Goal: Information Seeking & Learning: Learn about a topic

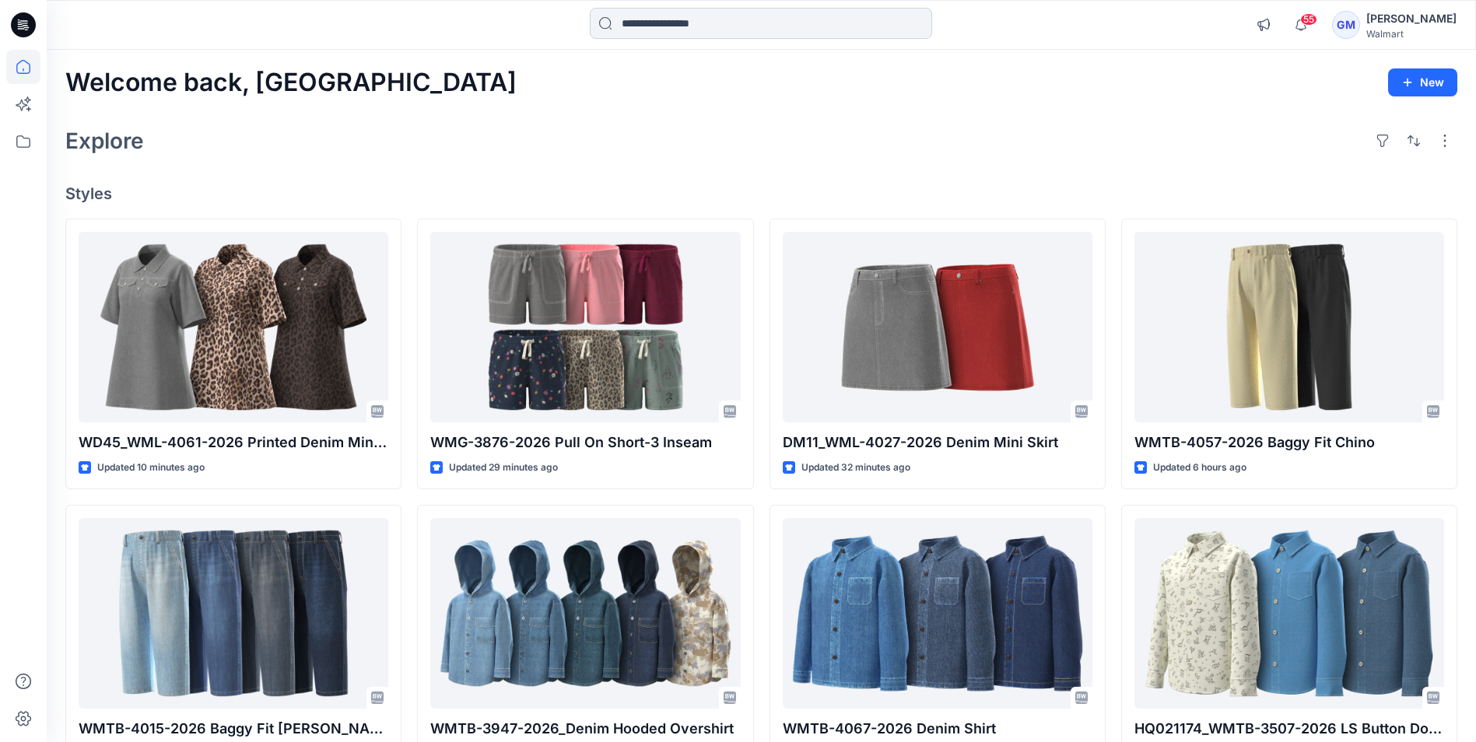
click at [733, 26] on input at bounding box center [761, 23] width 342 height 31
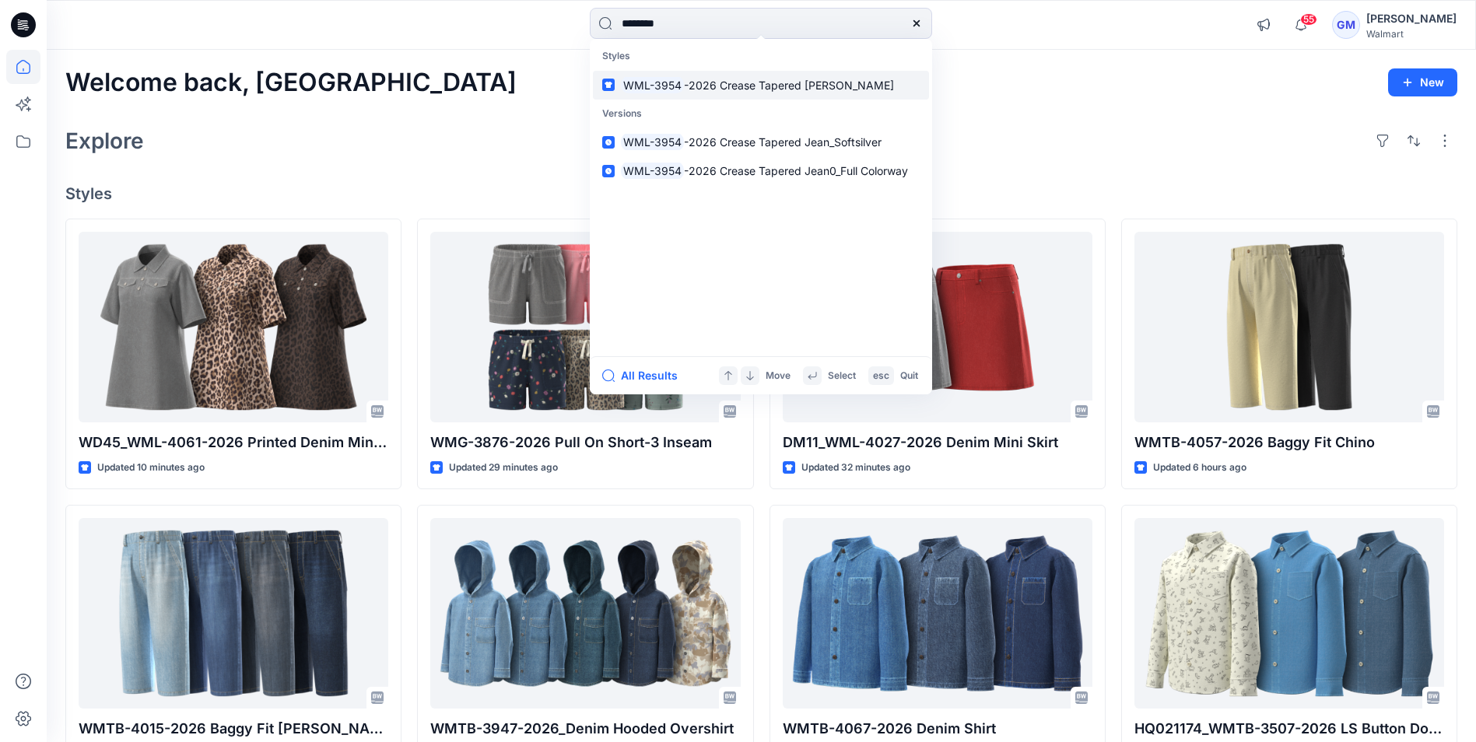
type input "********"
click at [869, 76] on link "WML-3954 -2026 Crease Tapered Jean" at bounding box center [761, 85] width 336 height 29
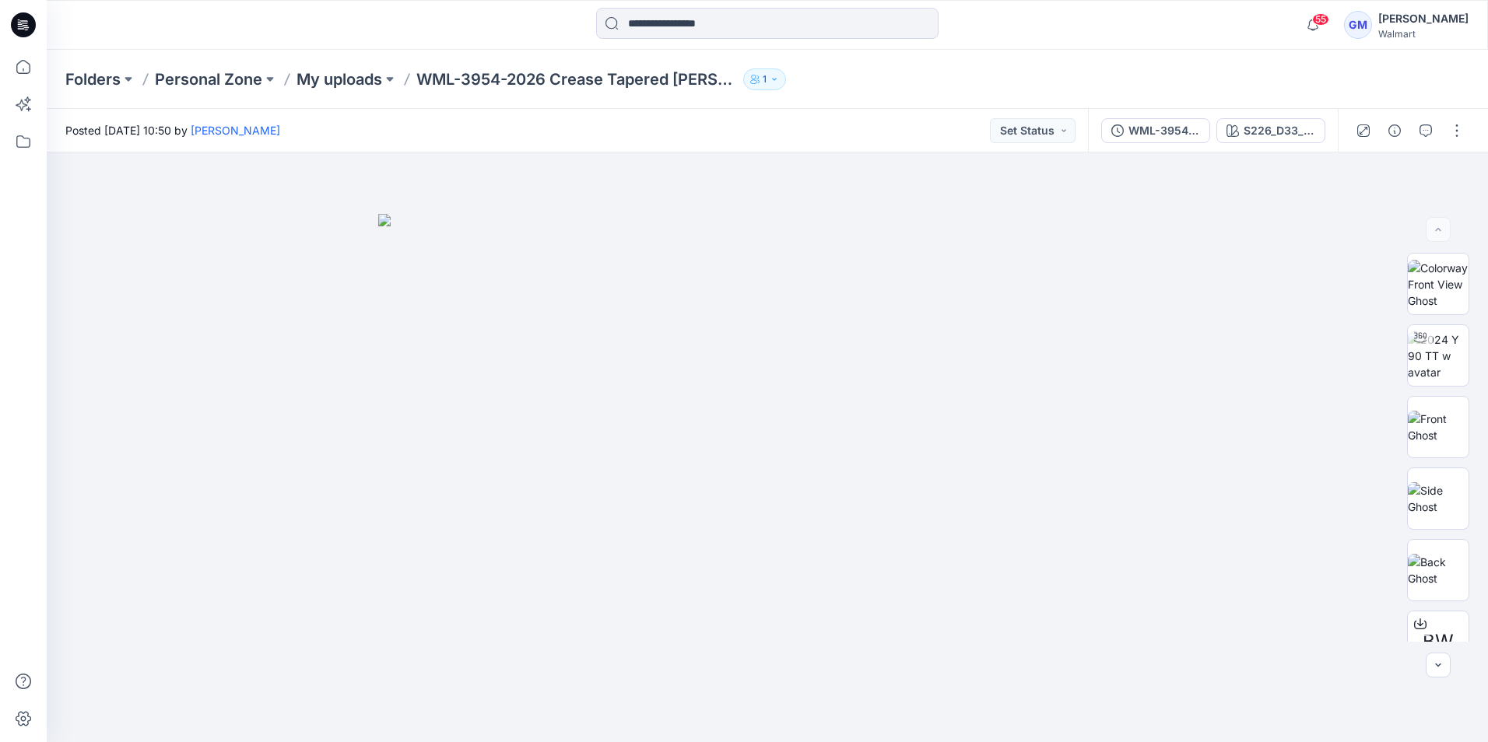
click at [1009, 82] on div "Folders Personal Zone My uploads WML-3954-2026 Crease Tapered Jean 1" at bounding box center [706, 79] width 1282 height 22
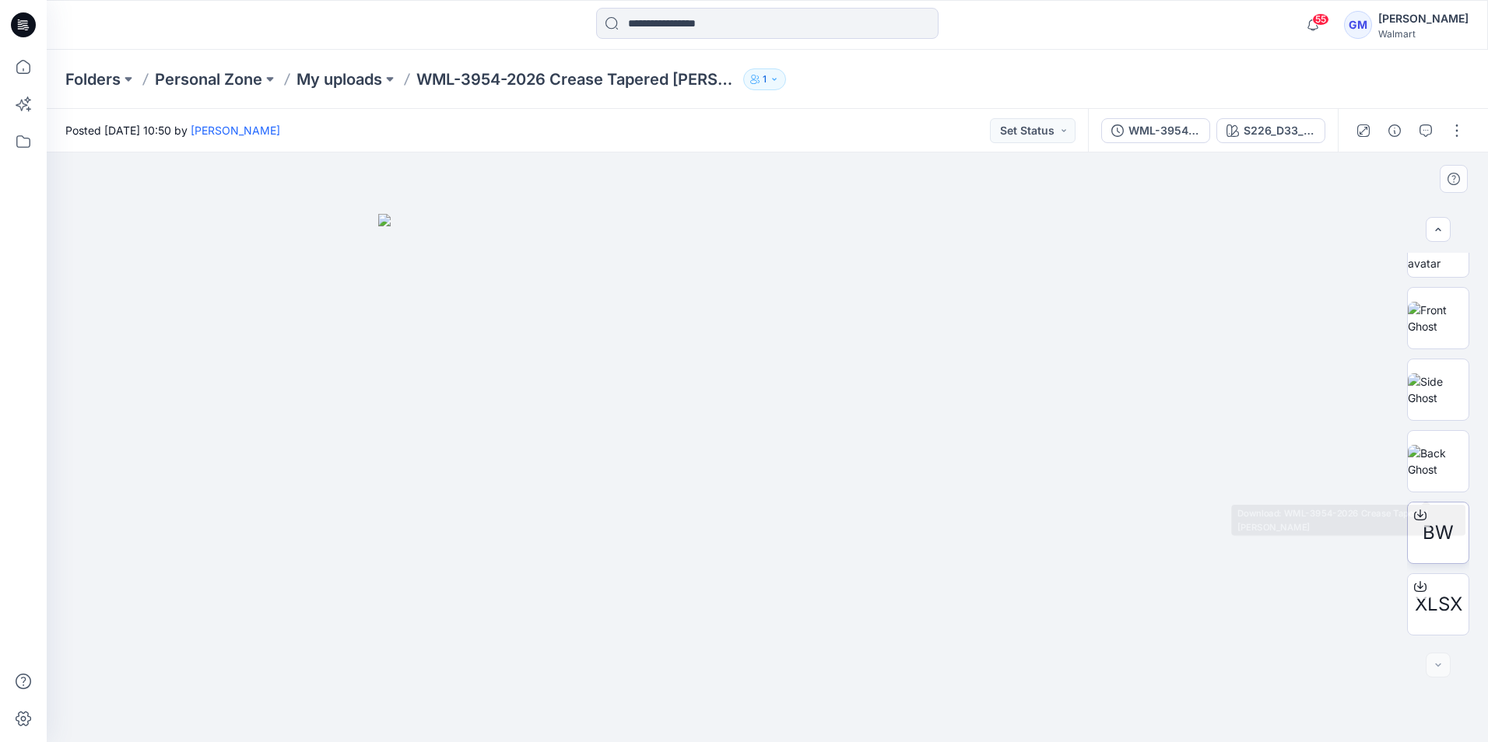
scroll to position [174, 0]
click at [900, 339] on img at bounding box center [767, 478] width 778 height 528
click at [933, 71] on div "Folders Personal Zone My uploads WML-3954-2026 Crease Tapered Jean 1" at bounding box center [706, 79] width 1282 height 22
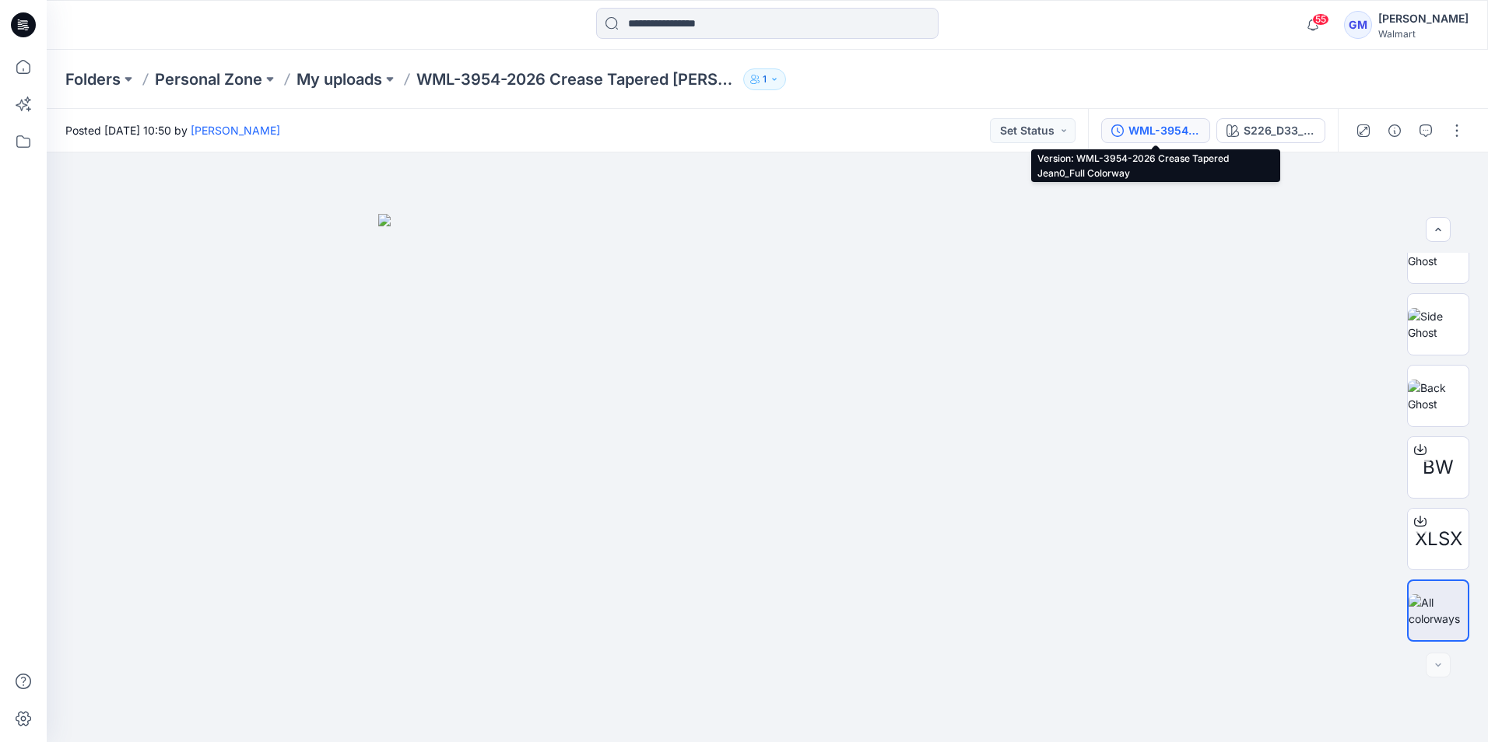
click at [1180, 132] on div "WML-3954-2026 Crease Tapered Jean0_Full Colorway" at bounding box center [1164, 130] width 72 height 17
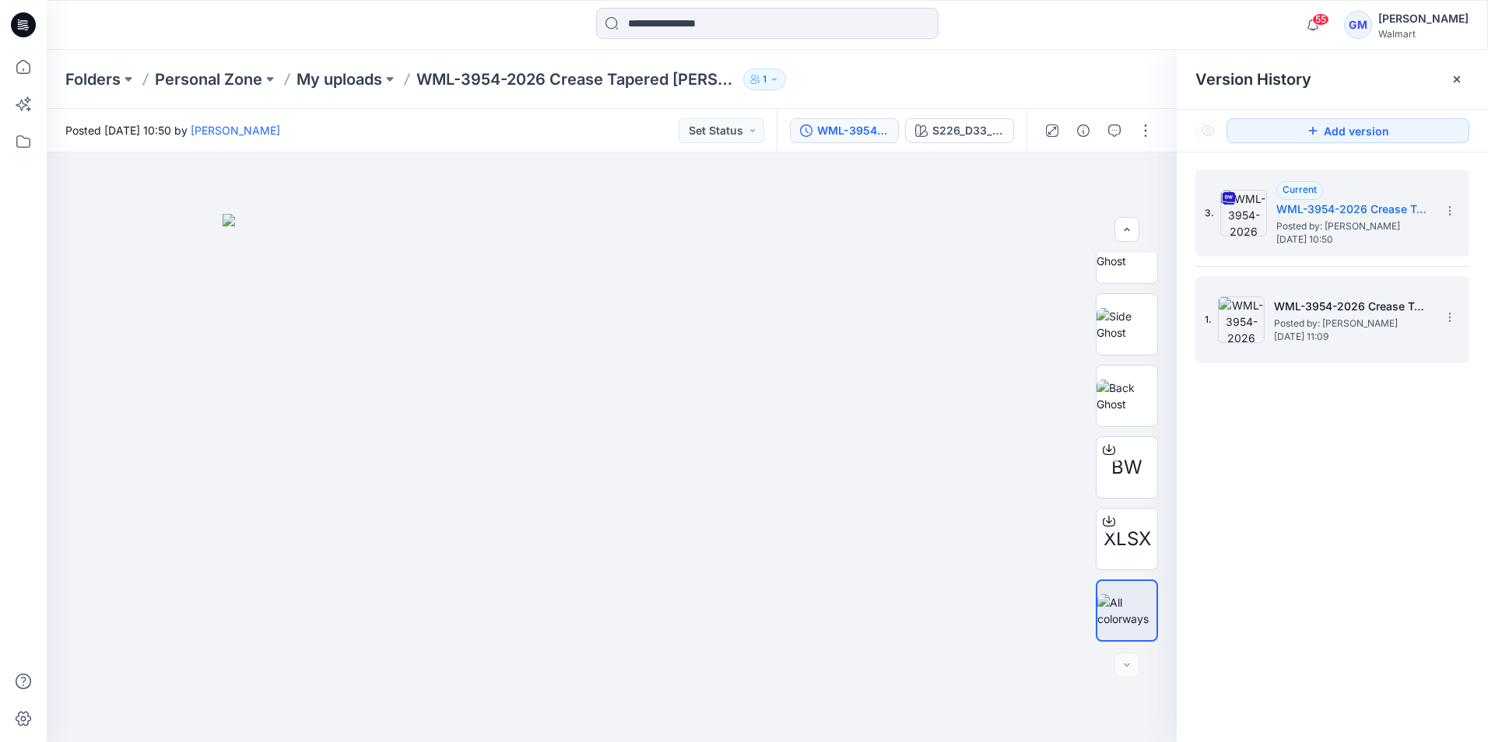
click at [1317, 319] on span "Posted by: [PERSON_NAME]" at bounding box center [1352, 324] width 156 height 16
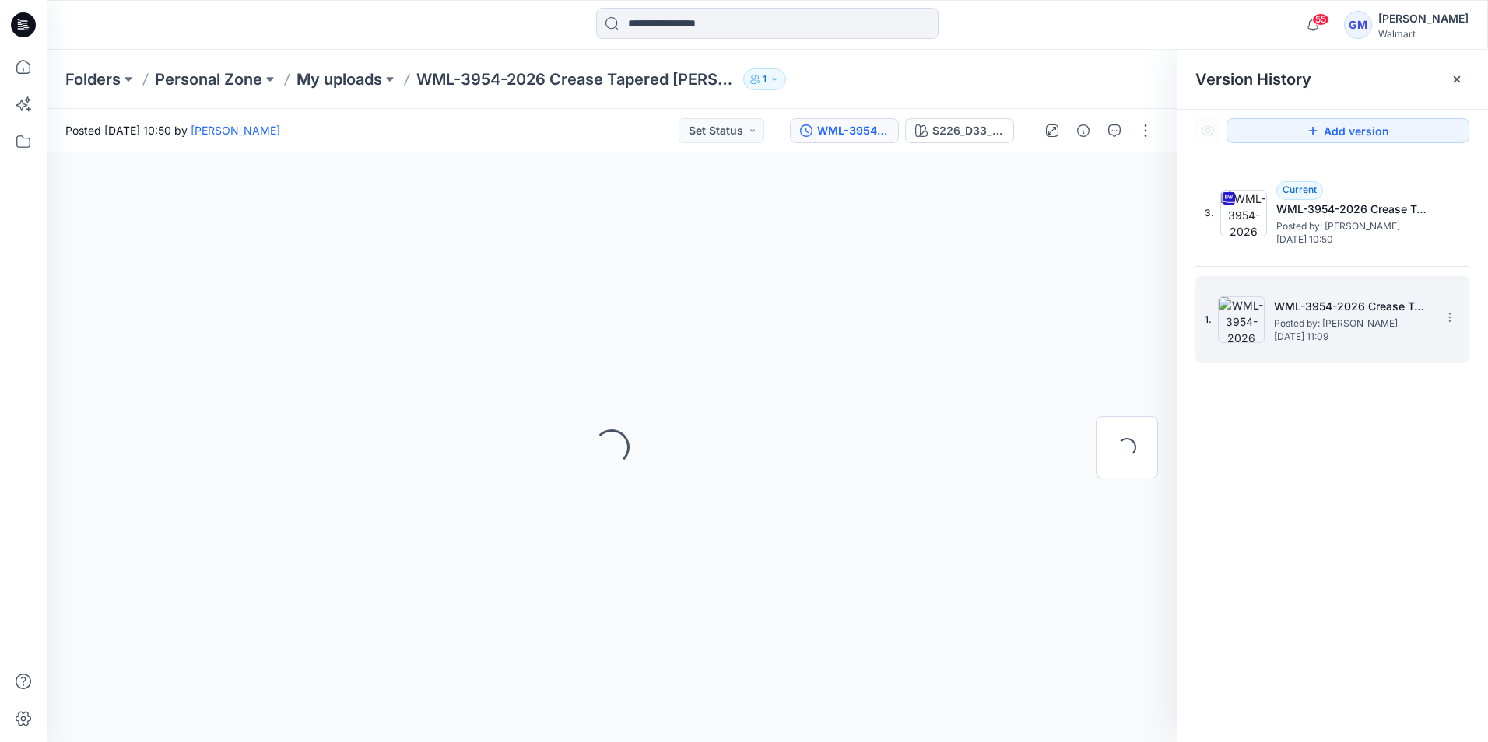
scroll to position [0, 0]
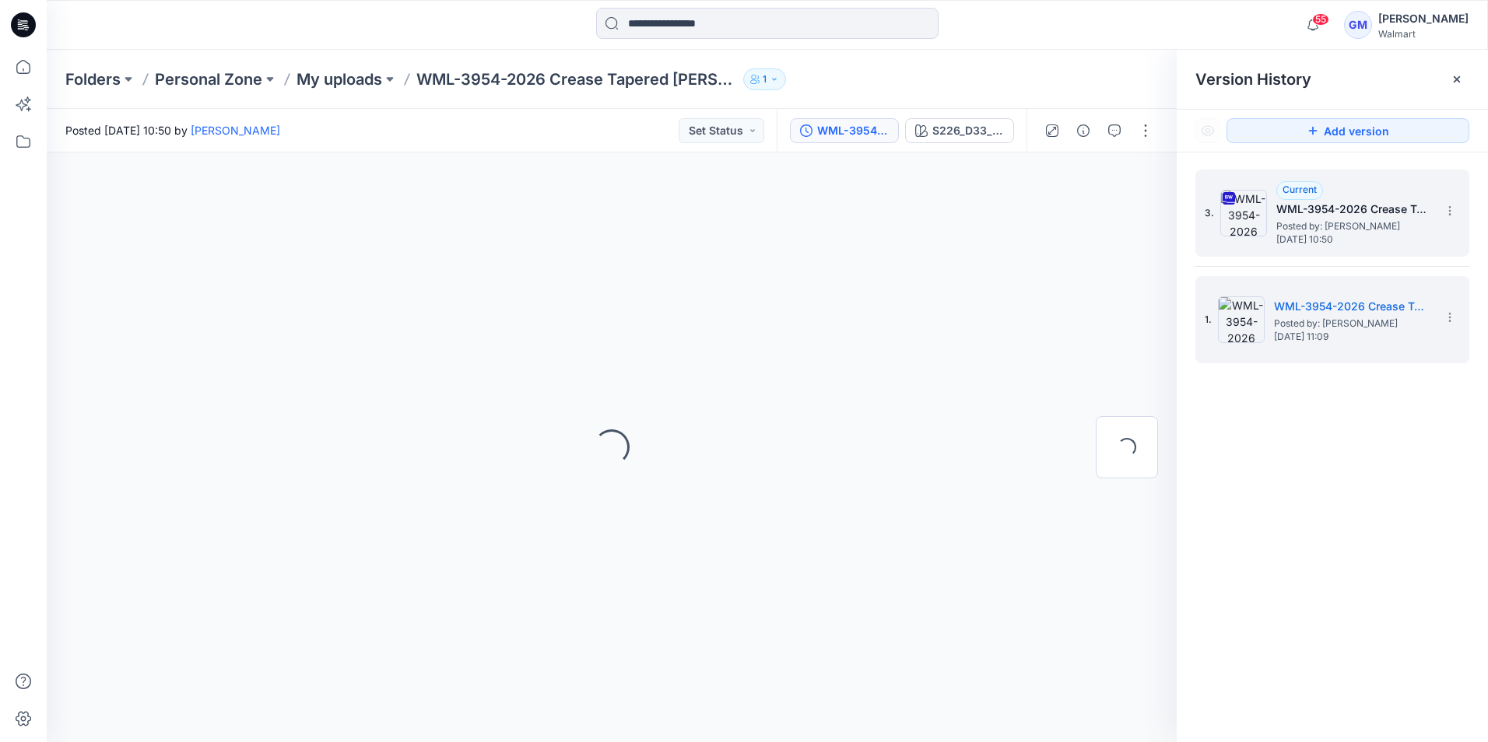
click at [1349, 225] on span "Posted by: [PERSON_NAME]" at bounding box center [1354, 227] width 156 height 16
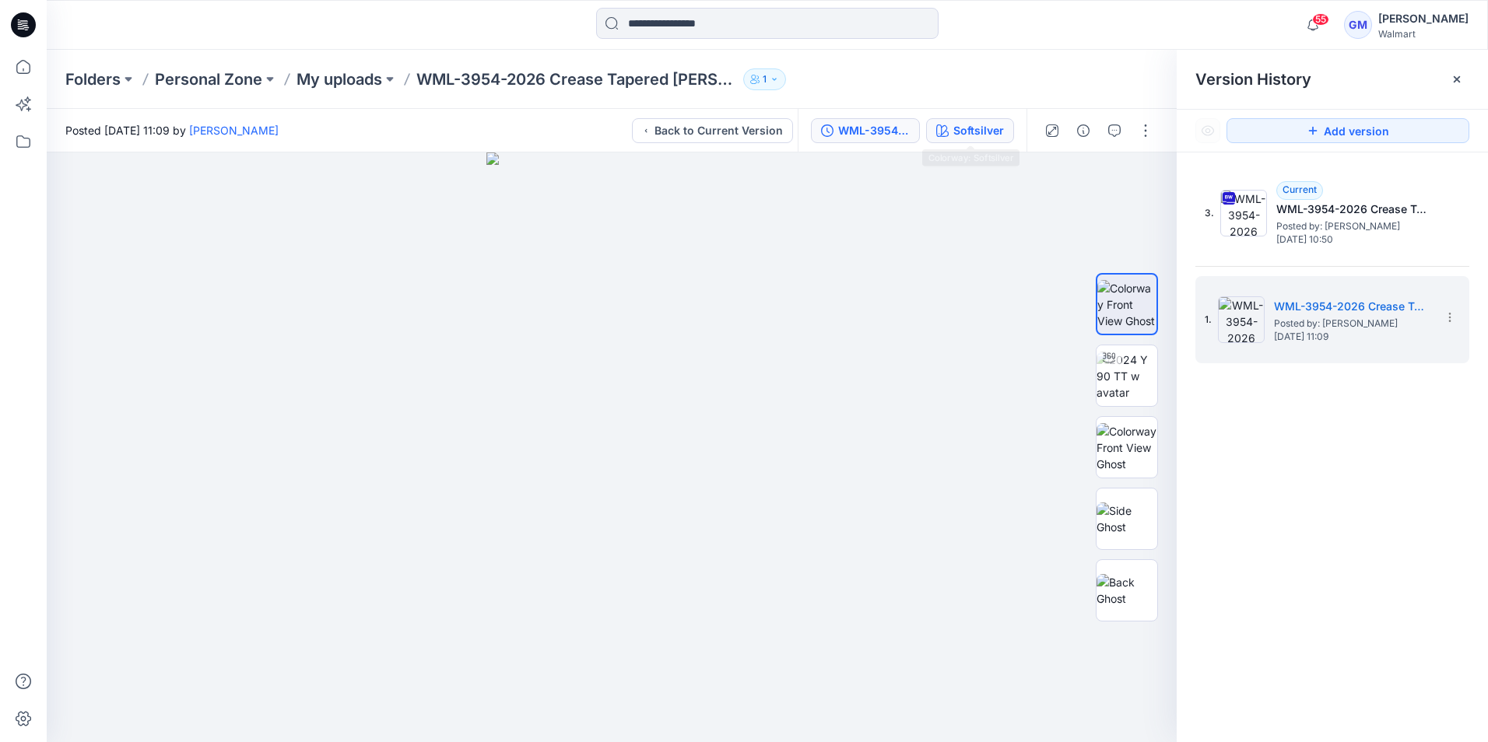
click at [999, 122] on div "Softsilver" at bounding box center [978, 130] width 51 height 17
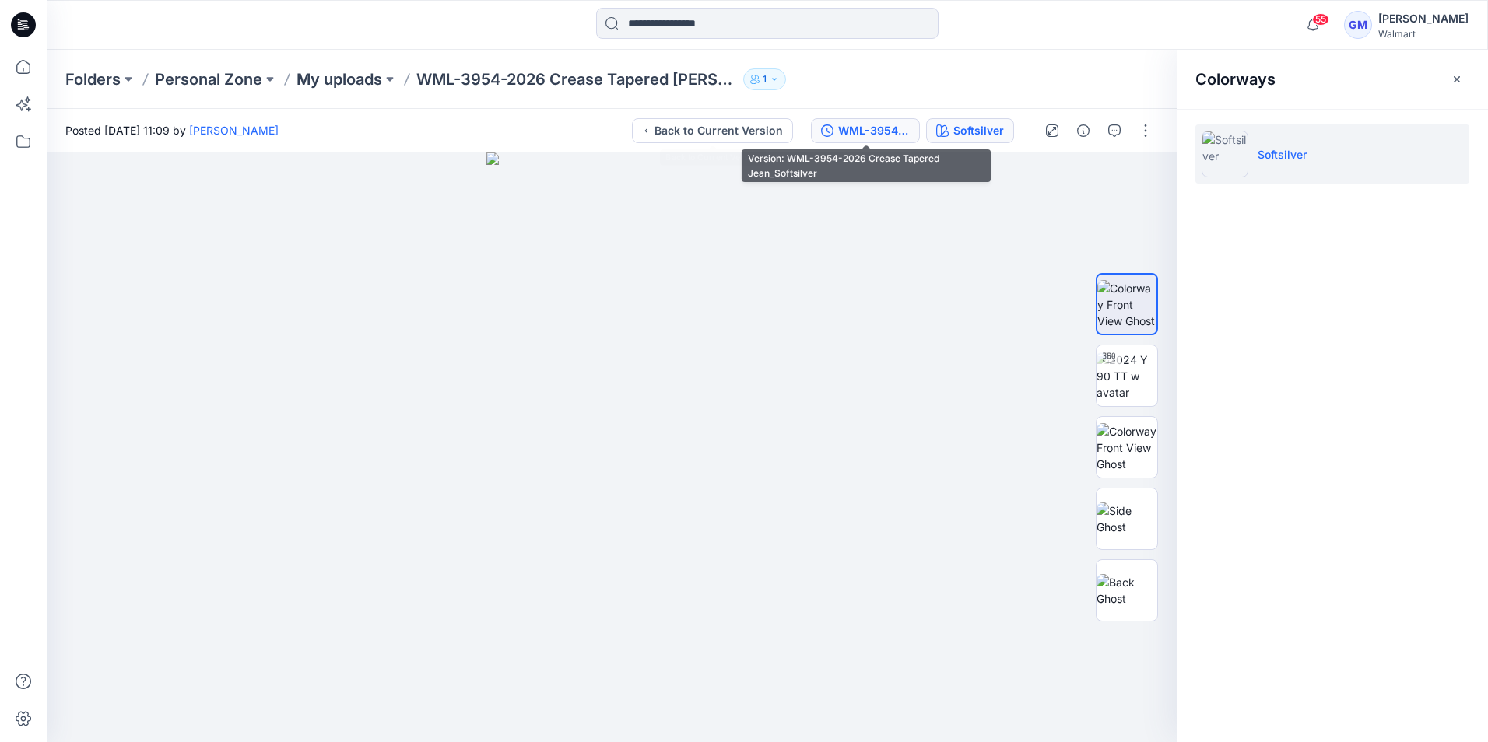
click at [888, 123] on div "WML-3954-2026 Crease Tapered Jean_Softsilver" at bounding box center [874, 130] width 72 height 17
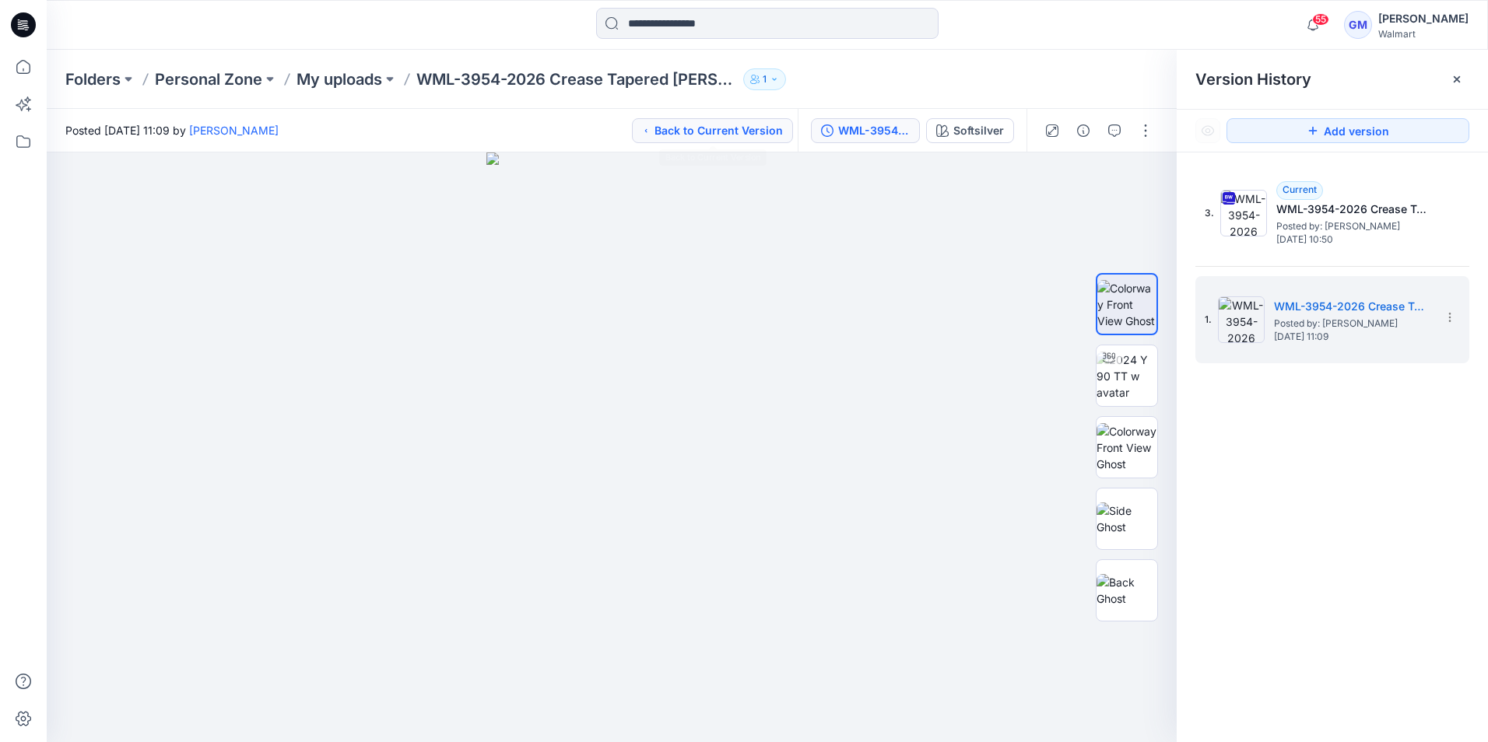
click at [698, 121] on button "Back to Current Version" at bounding box center [712, 130] width 161 height 25
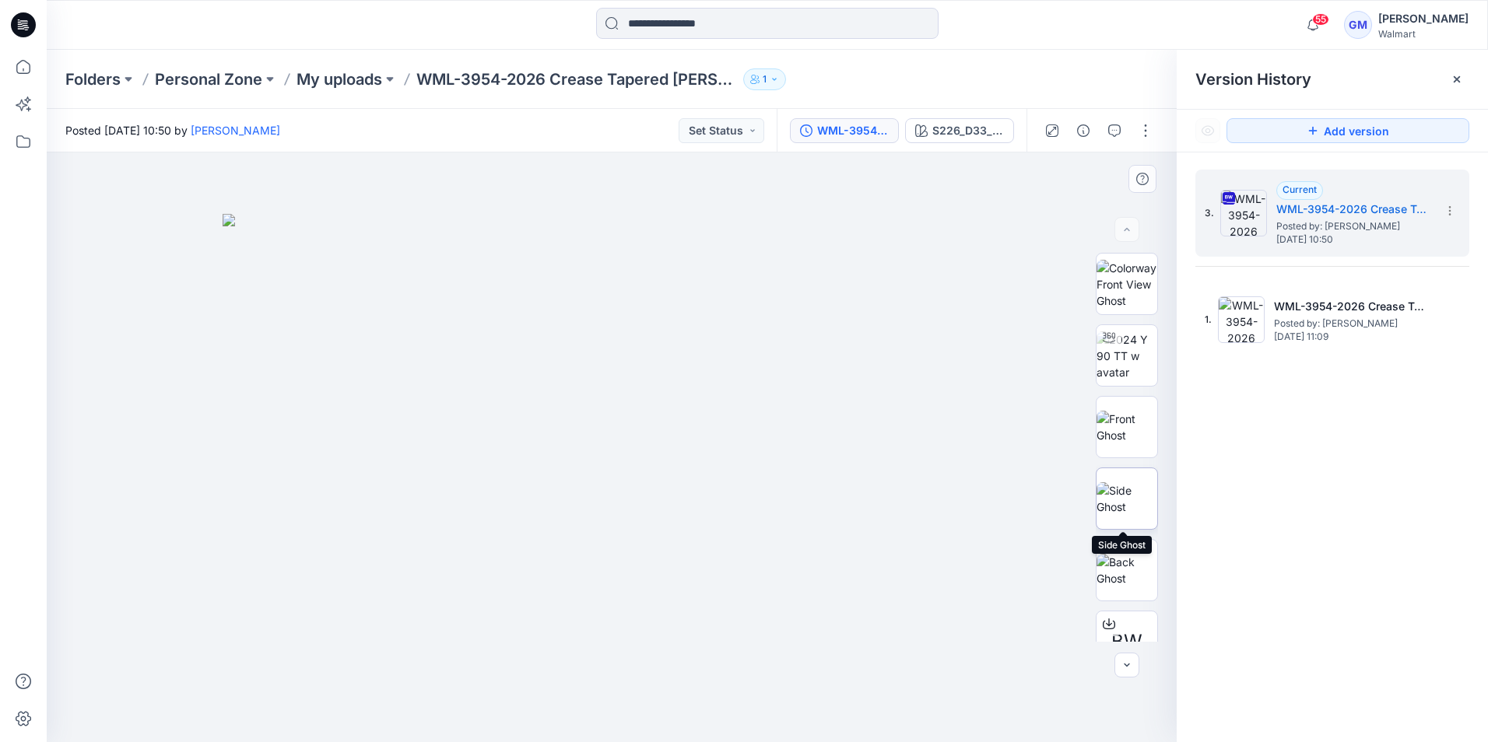
scroll to position [174, 0]
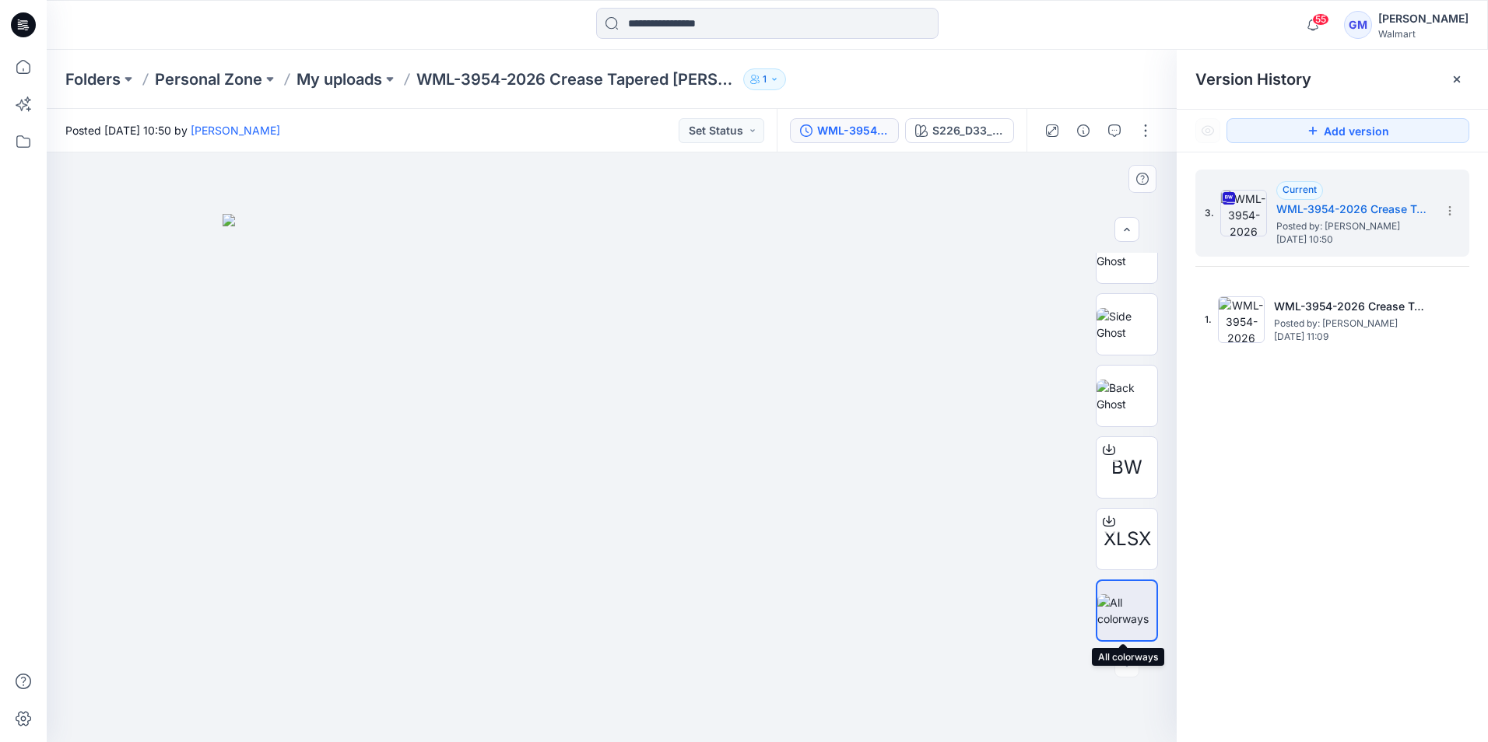
click at [1133, 613] on img at bounding box center [1126, 611] width 59 height 33
click at [1126, 435] on div "BW XLSX" at bounding box center [1127, 447] width 62 height 389
click at [1125, 405] on img at bounding box center [1126, 396] width 61 height 33
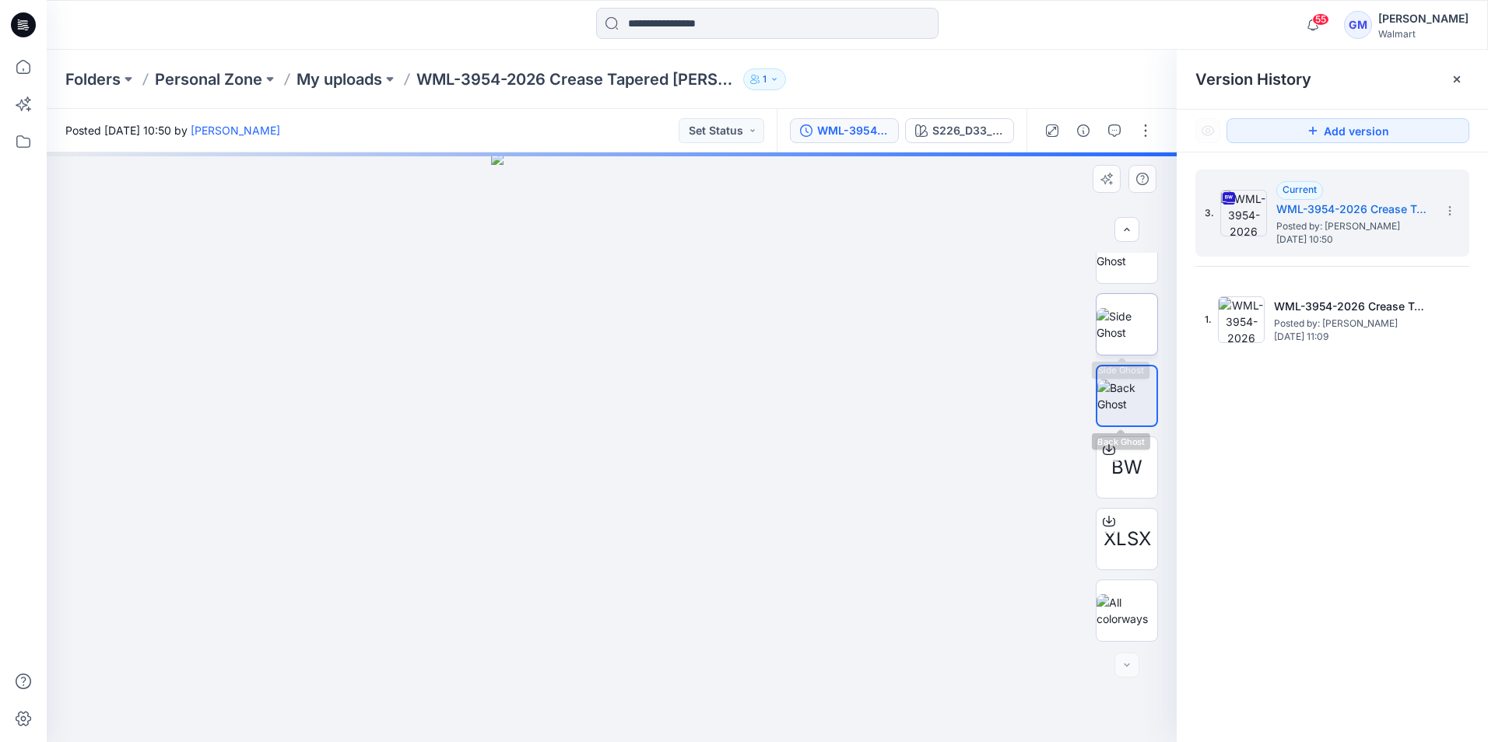
click at [1137, 323] on img at bounding box center [1126, 324] width 61 height 33
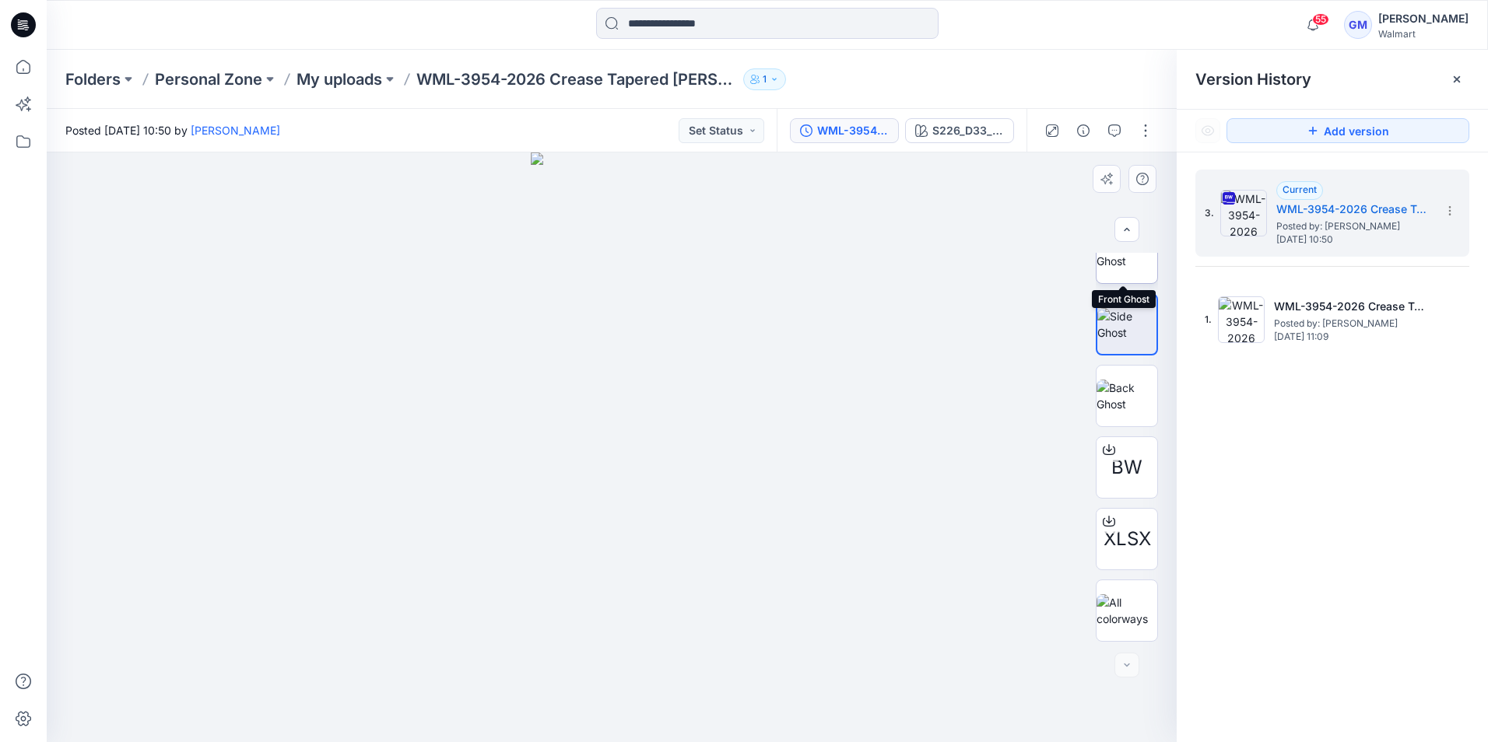
click at [1129, 269] on img at bounding box center [1126, 253] width 61 height 33
click at [1451, 520] on div "3. Current WML-3954-2026 Crease Tapered Jean0_Full Colorway Posted by: Gayan Ma…" at bounding box center [1332, 459] width 311 height 612
click at [1454, 77] on icon at bounding box center [1457, 79] width 6 height 6
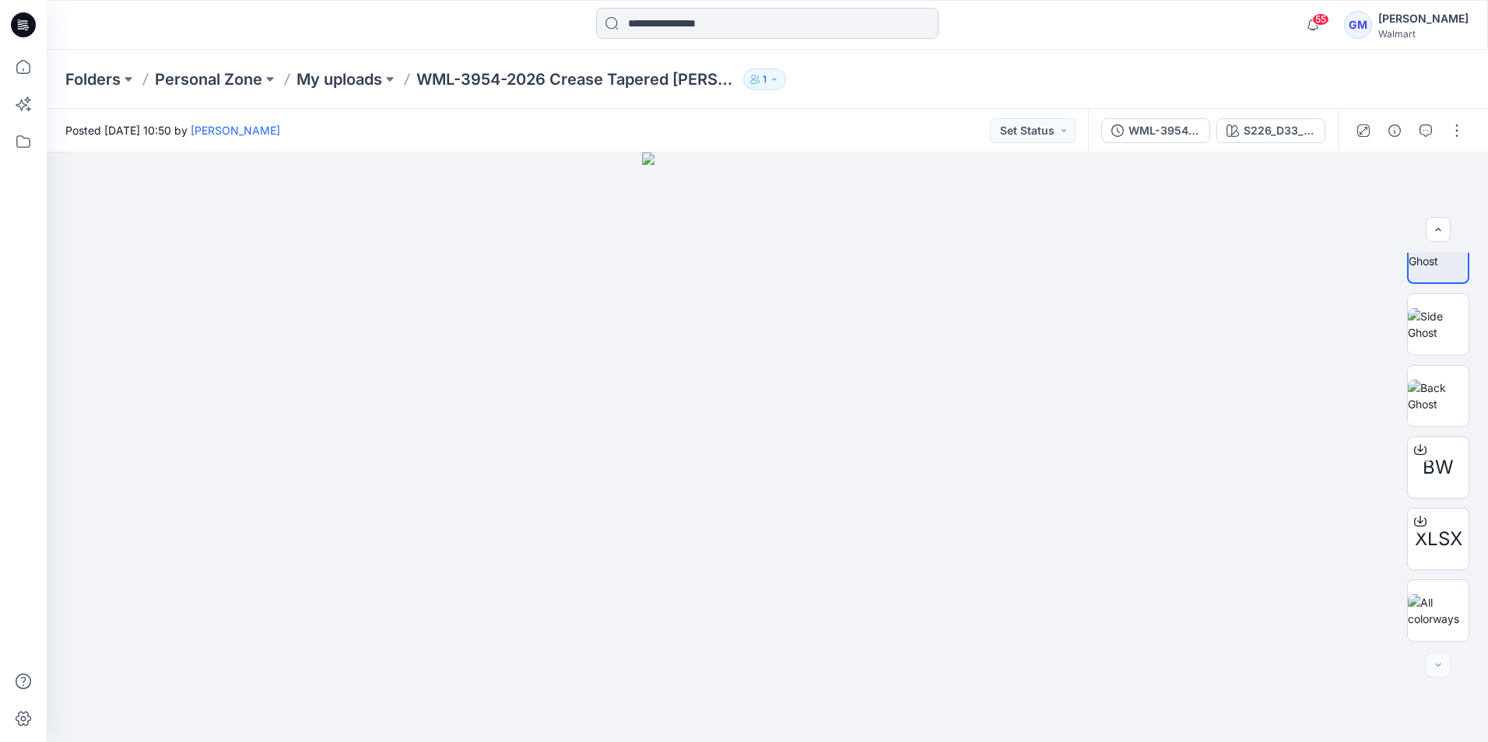
click at [805, 27] on input at bounding box center [767, 23] width 342 height 31
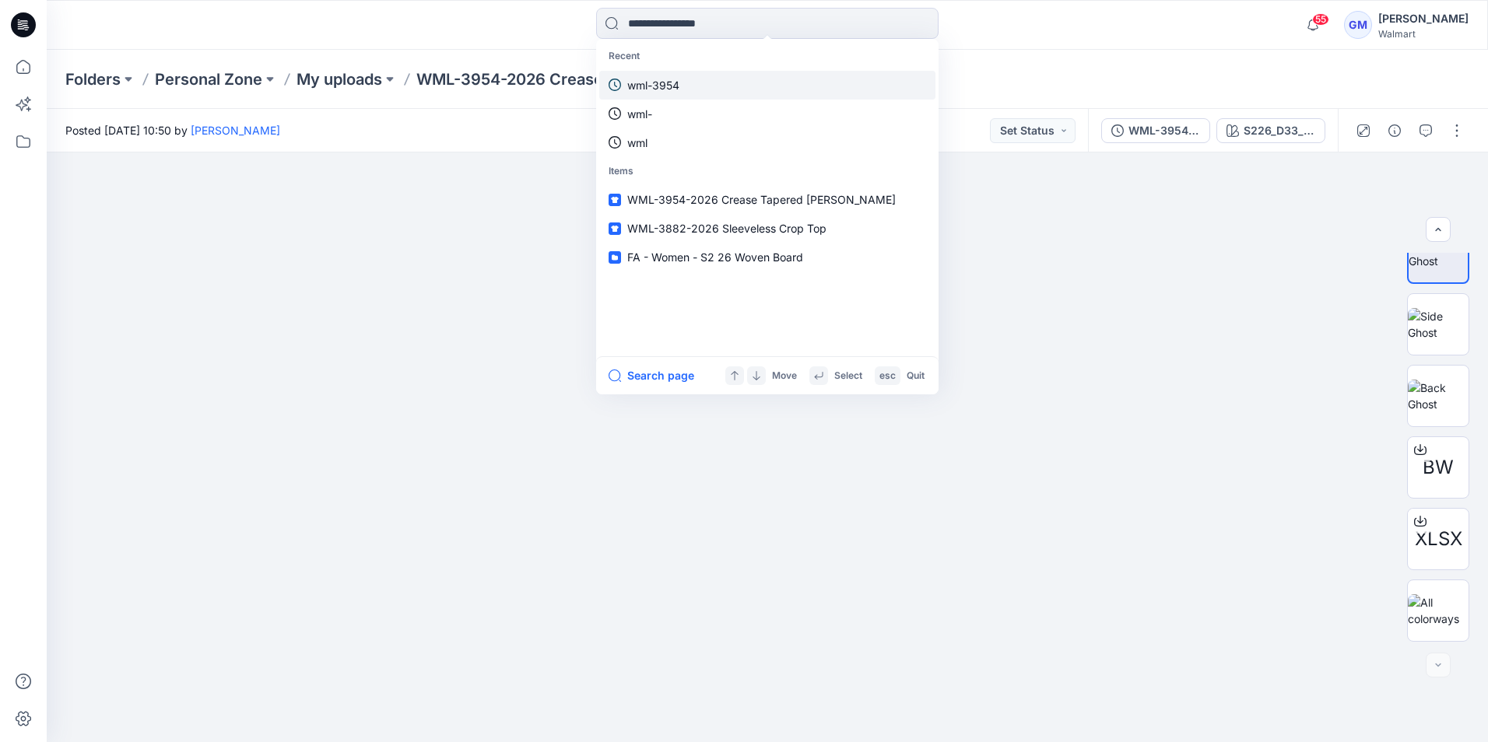
click at [768, 86] on link "wml-3954" at bounding box center [767, 85] width 336 height 29
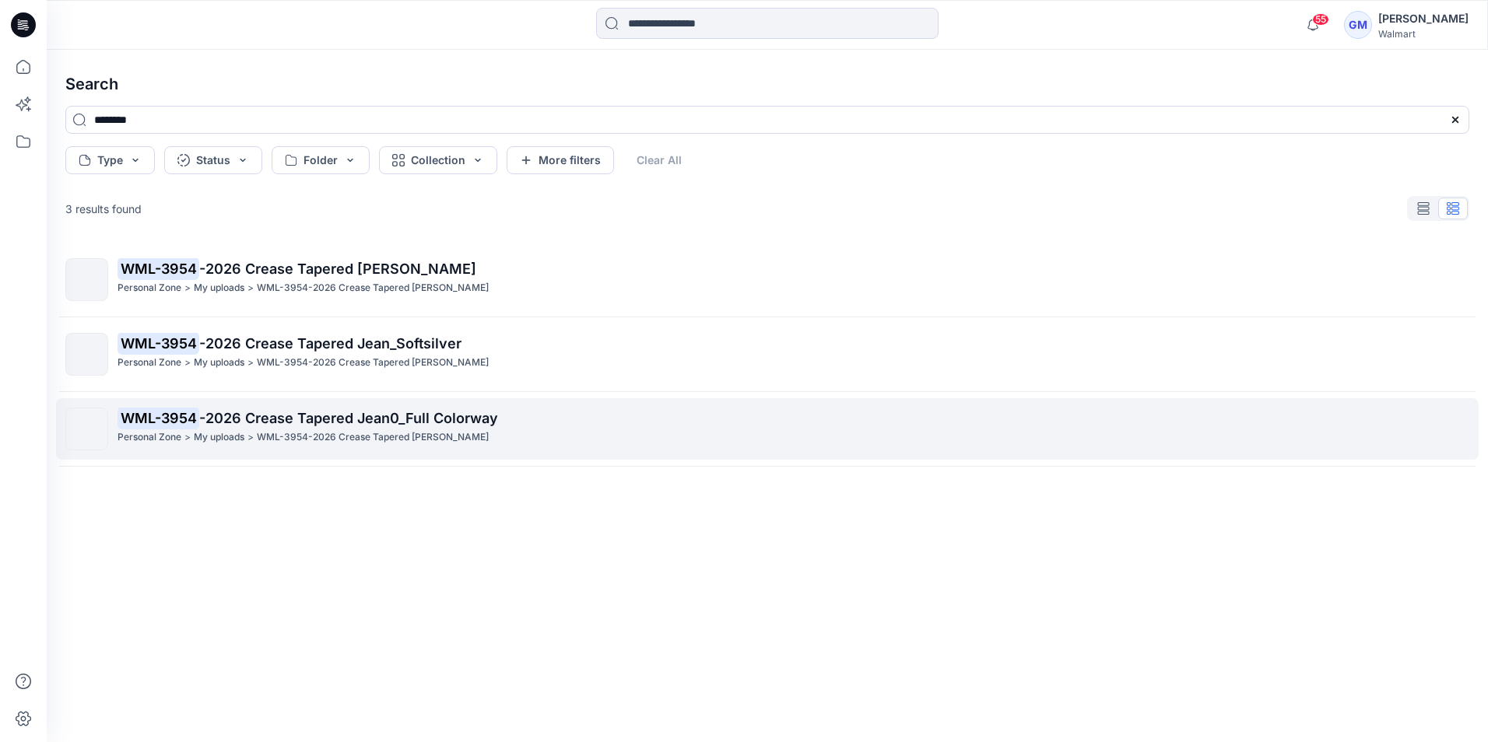
click at [493, 430] on div "Personal Zone > My uploads > WML-3954-2026 Crease Tapered Jean" at bounding box center [793, 438] width 1351 height 16
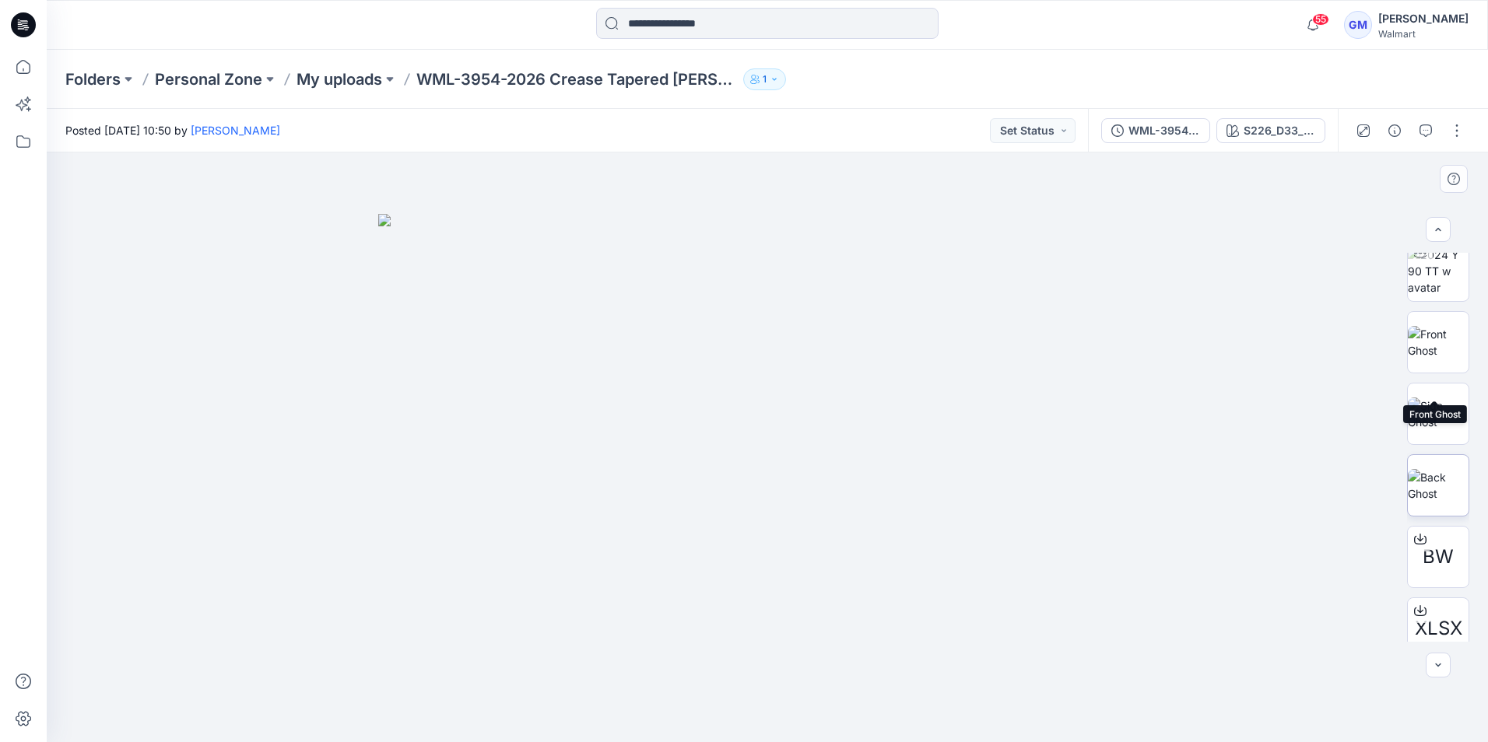
scroll to position [174, 0]
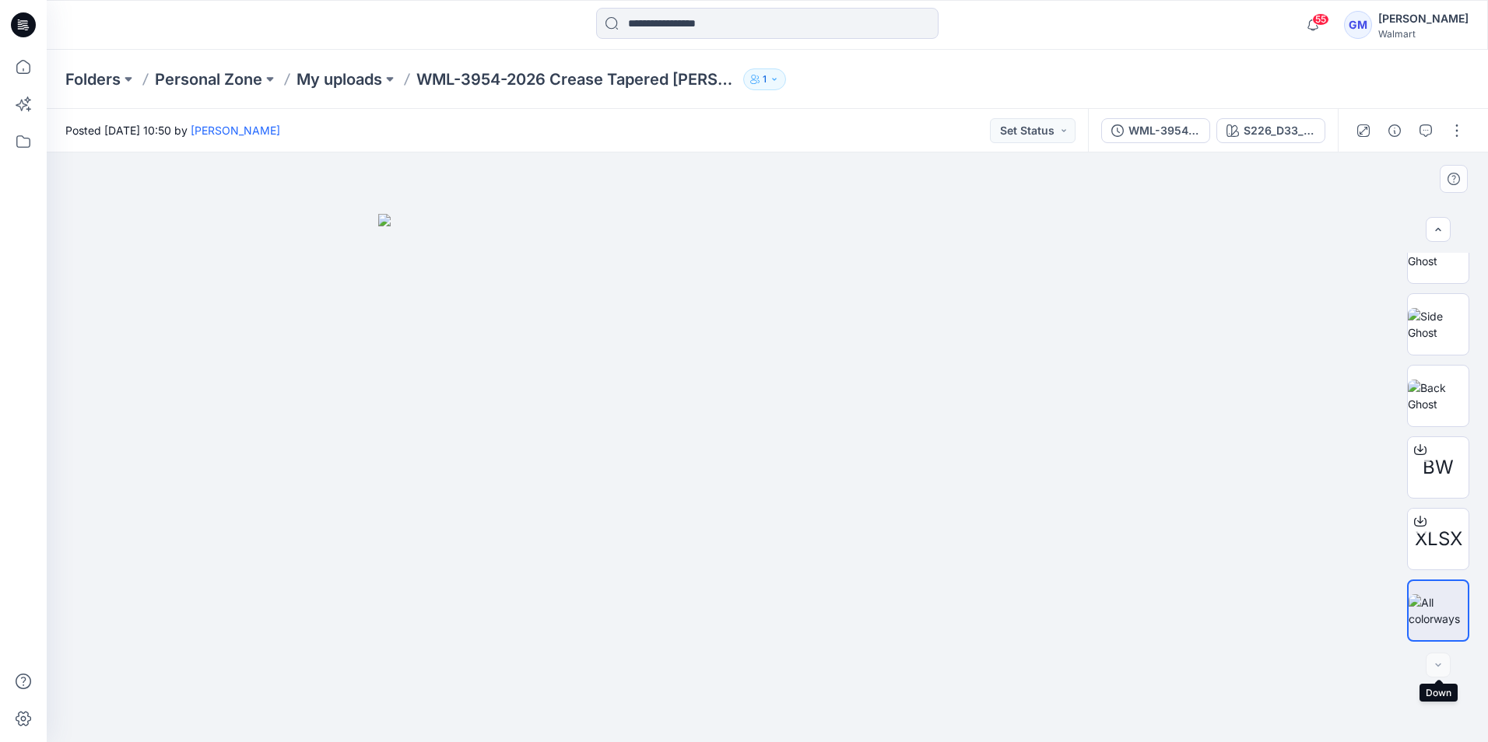
click at [1444, 665] on div at bounding box center [1438, 665] width 25 height 25
click at [1443, 668] on div at bounding box center [1438, 665] width 25 height 25
click at [1444, 666] on div at bounding box center [1438, 665] width 25 height 25
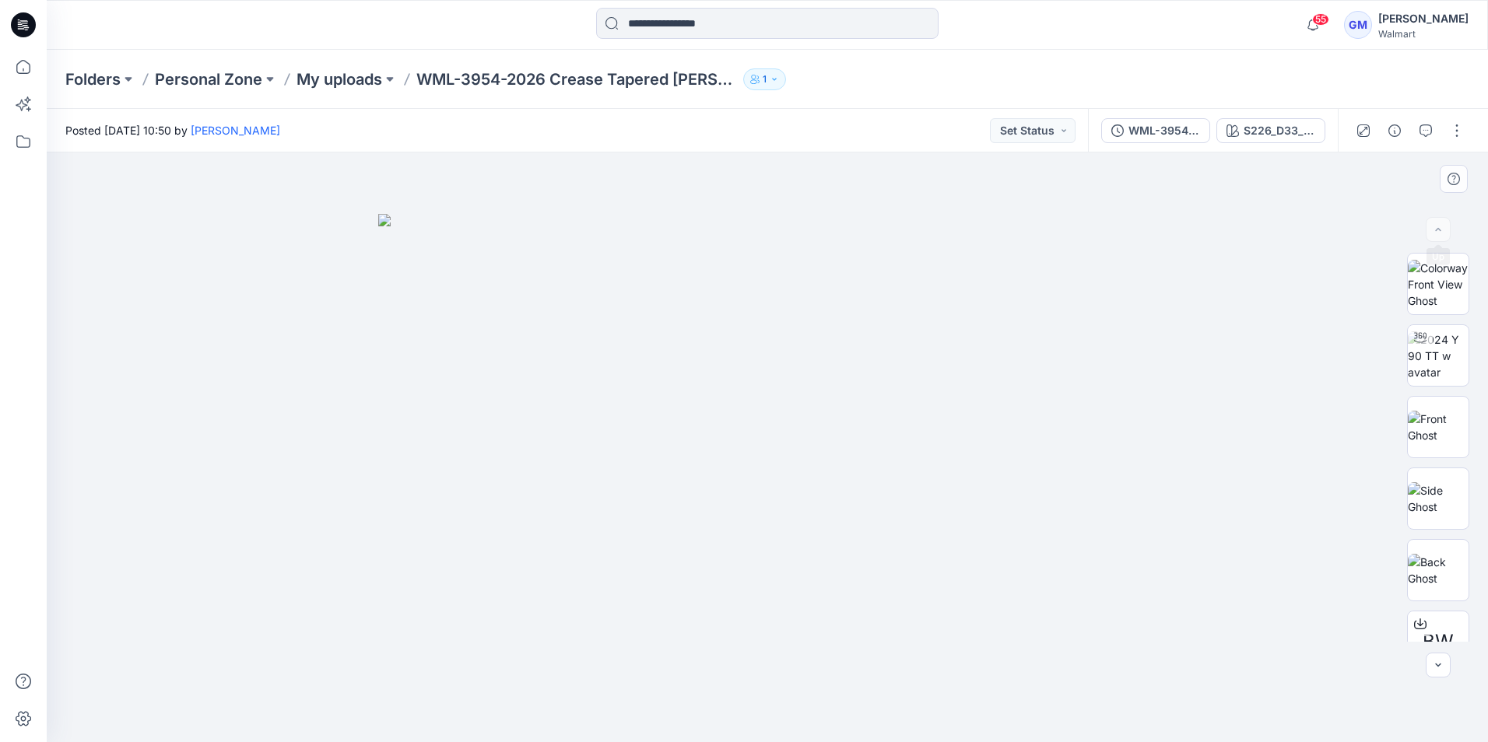
click at [1431, 225] on div at bounding box center [1438, 229] width 25 height 25
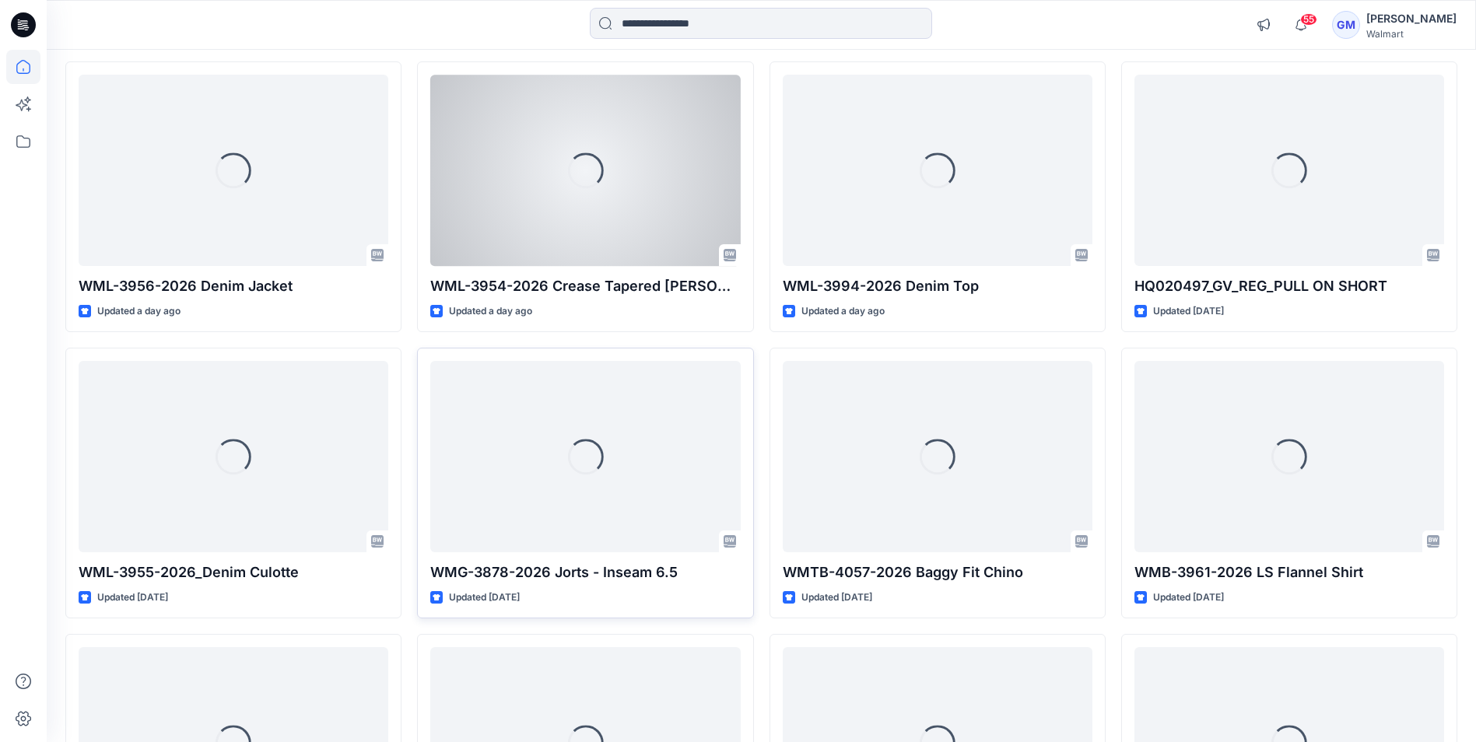
scroll to position [1875, 0]
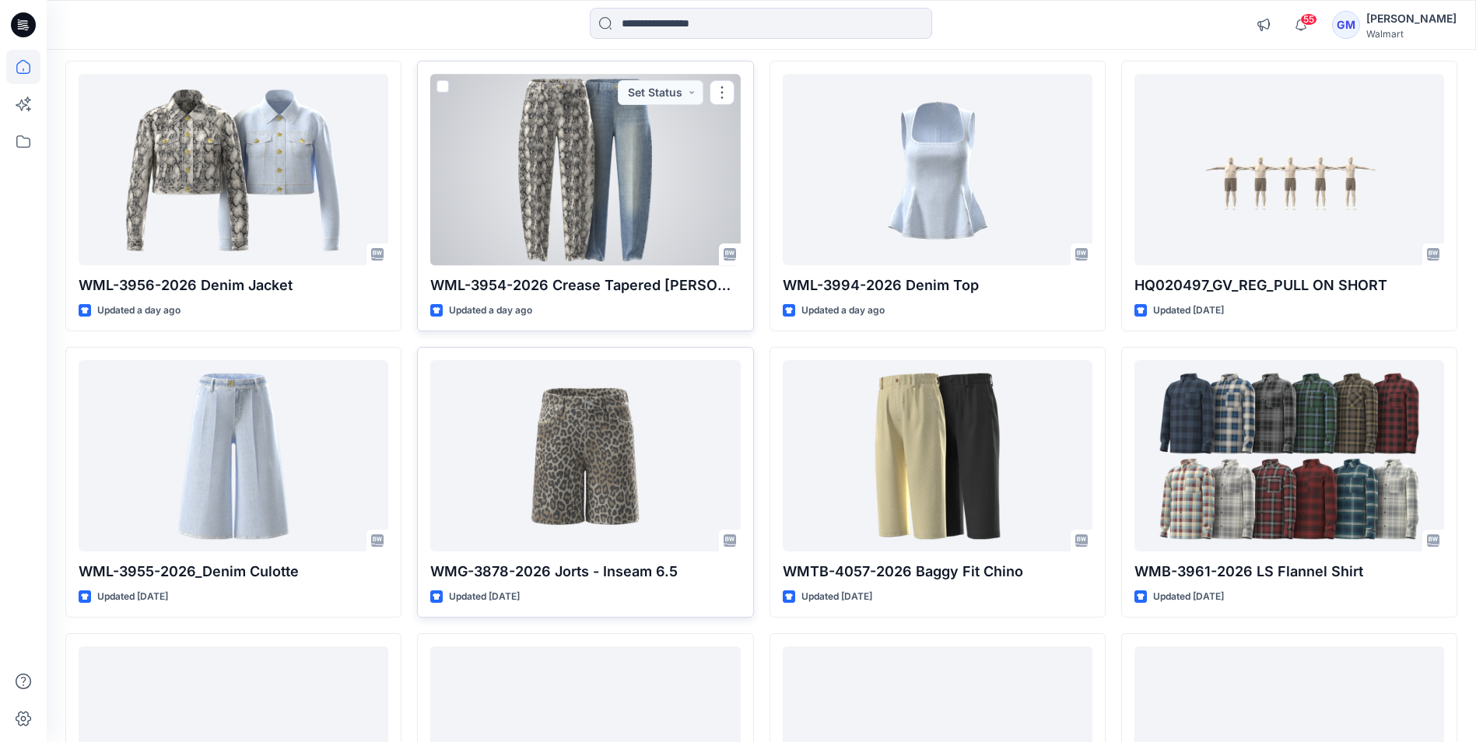
drag, startPoint x: 559, startPoint y: 288, endPoint x: 627, endPoint y: 223, distance: 94.1
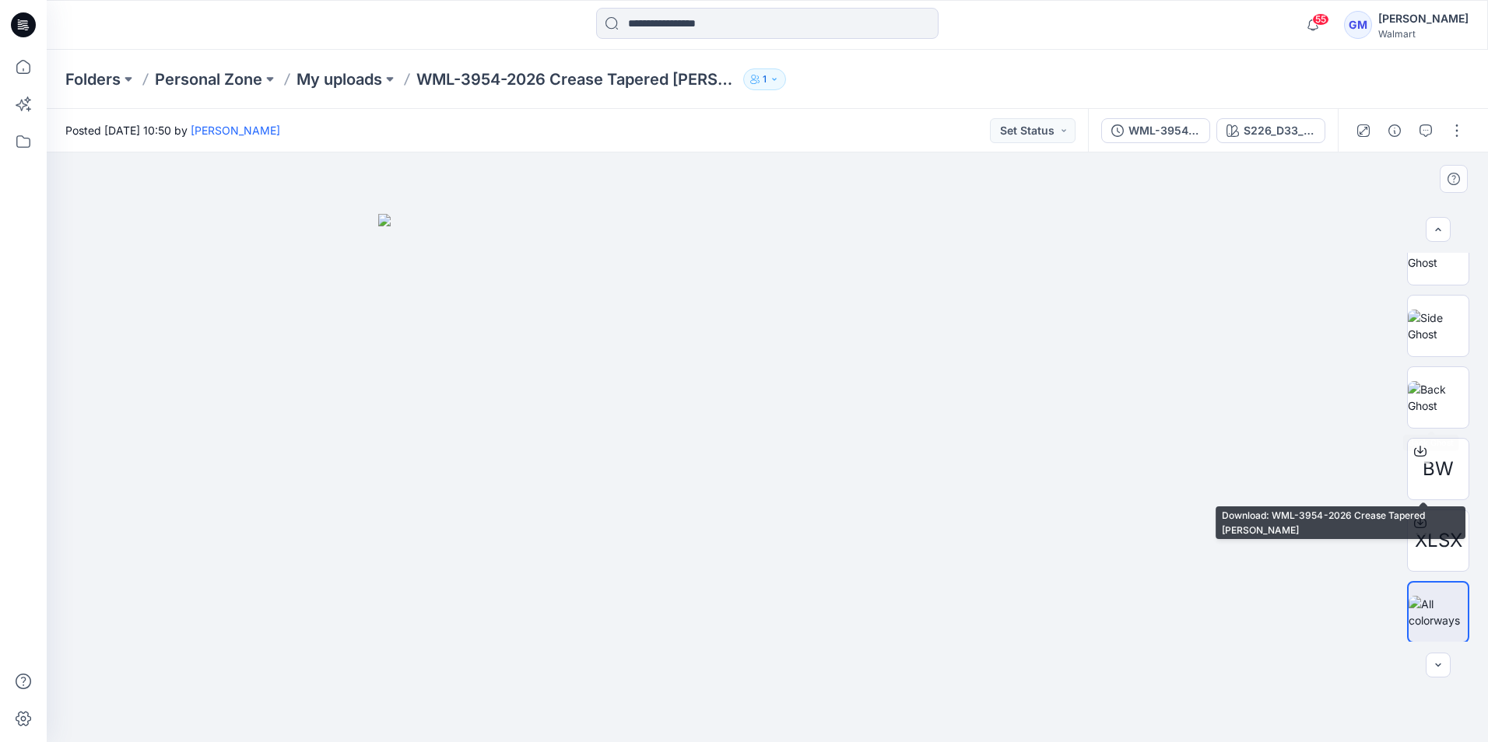
scroll to position [174, 0]
click at [890, 409] on img at bounding box center [767, 478] width 778 height 528
click at [895, 433] on img at bounding box center [767, 478] width 778 height 528
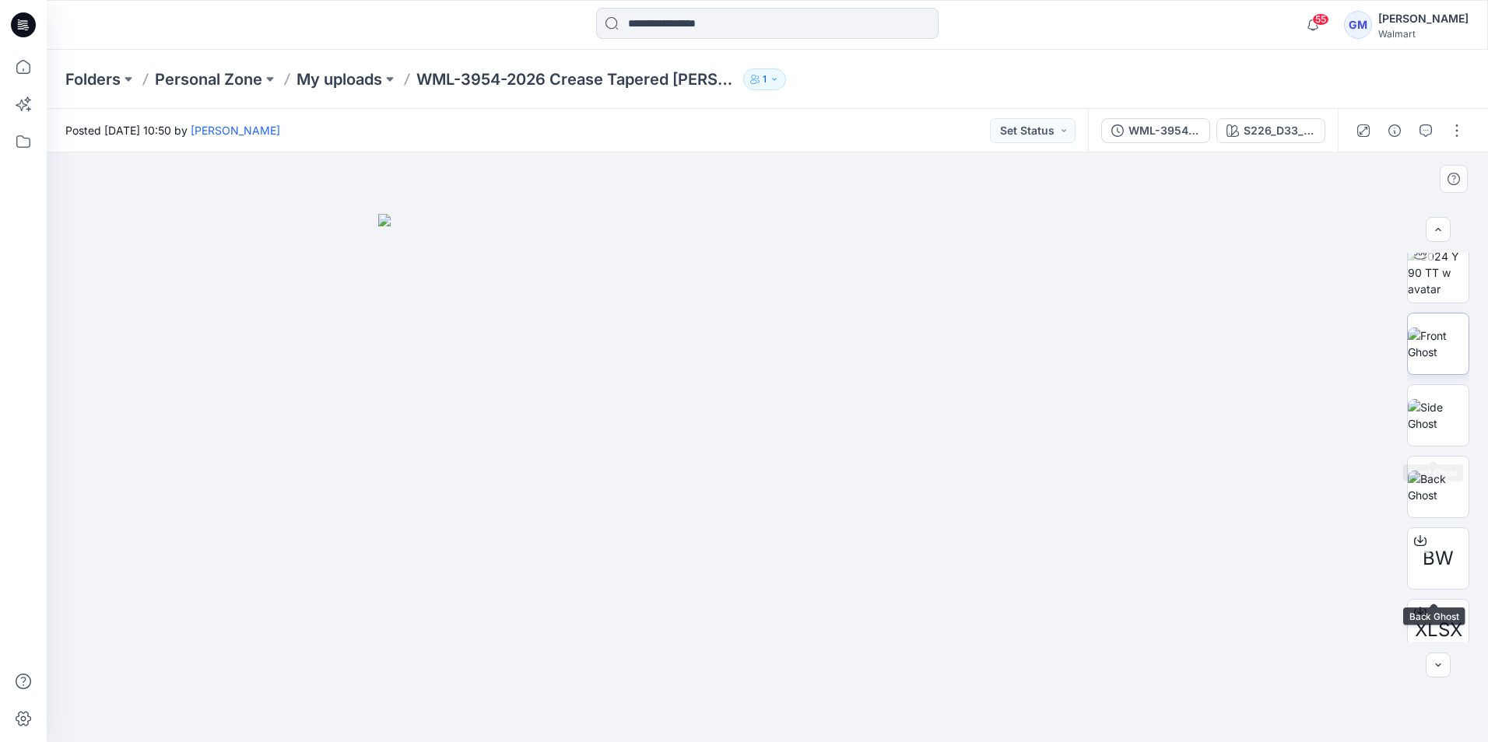
scroll to position [0, 0]
click at [382, 79] on p "My uploads" at bounding box center [339, 79] width 86 height 22
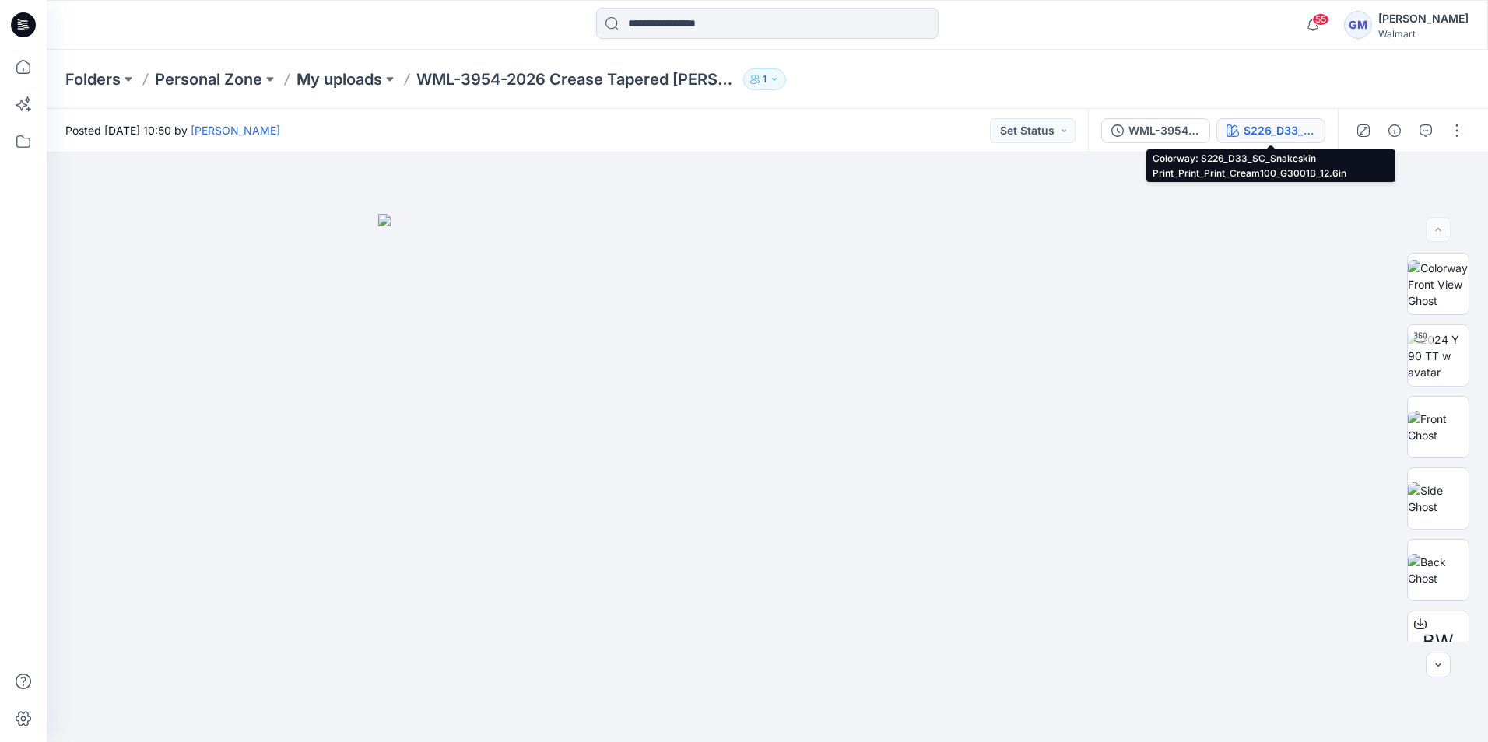
click at [1253, 124] on div "S226_D33_SC_Snakeskin Print_Print_Print_Cream100_G3001B_12.6in" at bounding box center [1280, 130] width 72 height 17
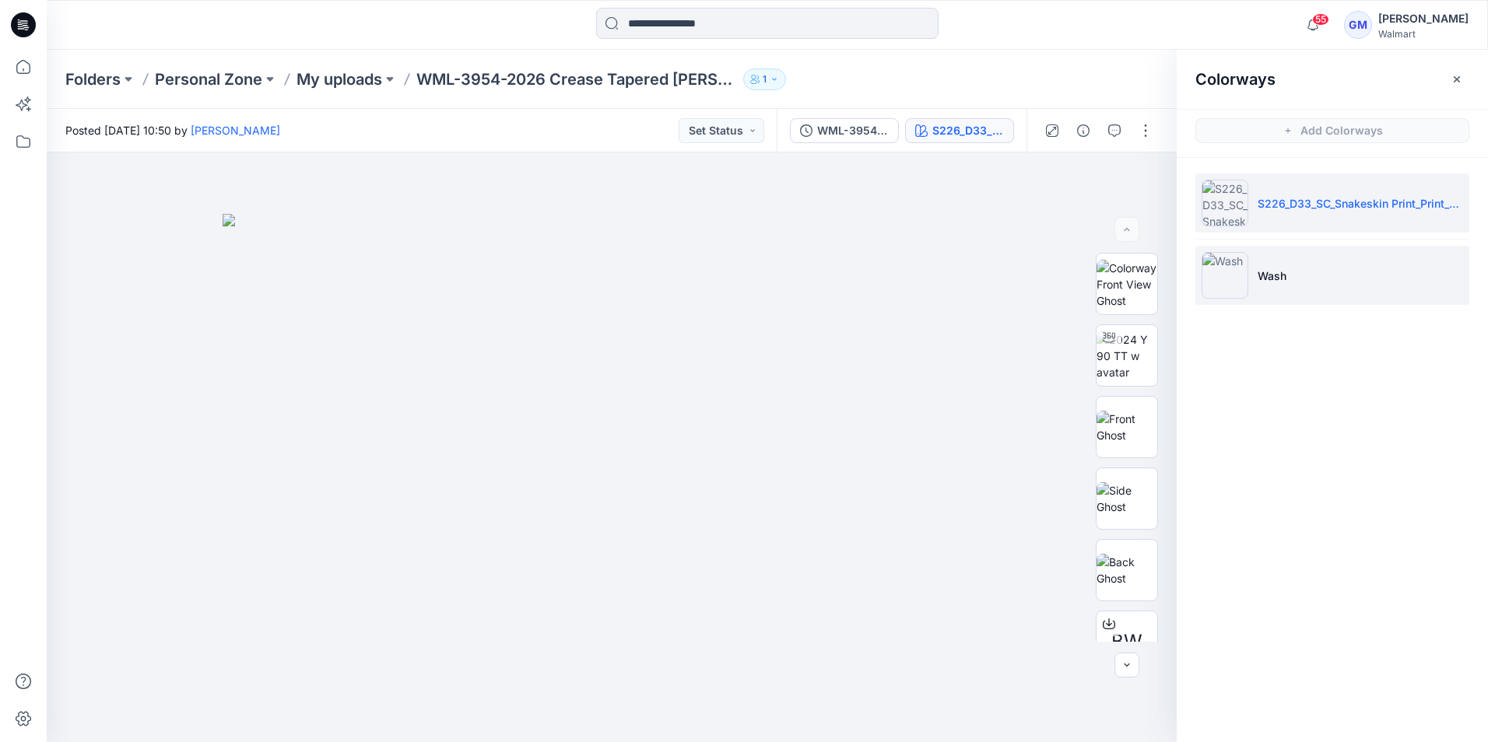
click at [1261, 262] on li "Wash" at bounding box center [1332, 275] width 274 height 59
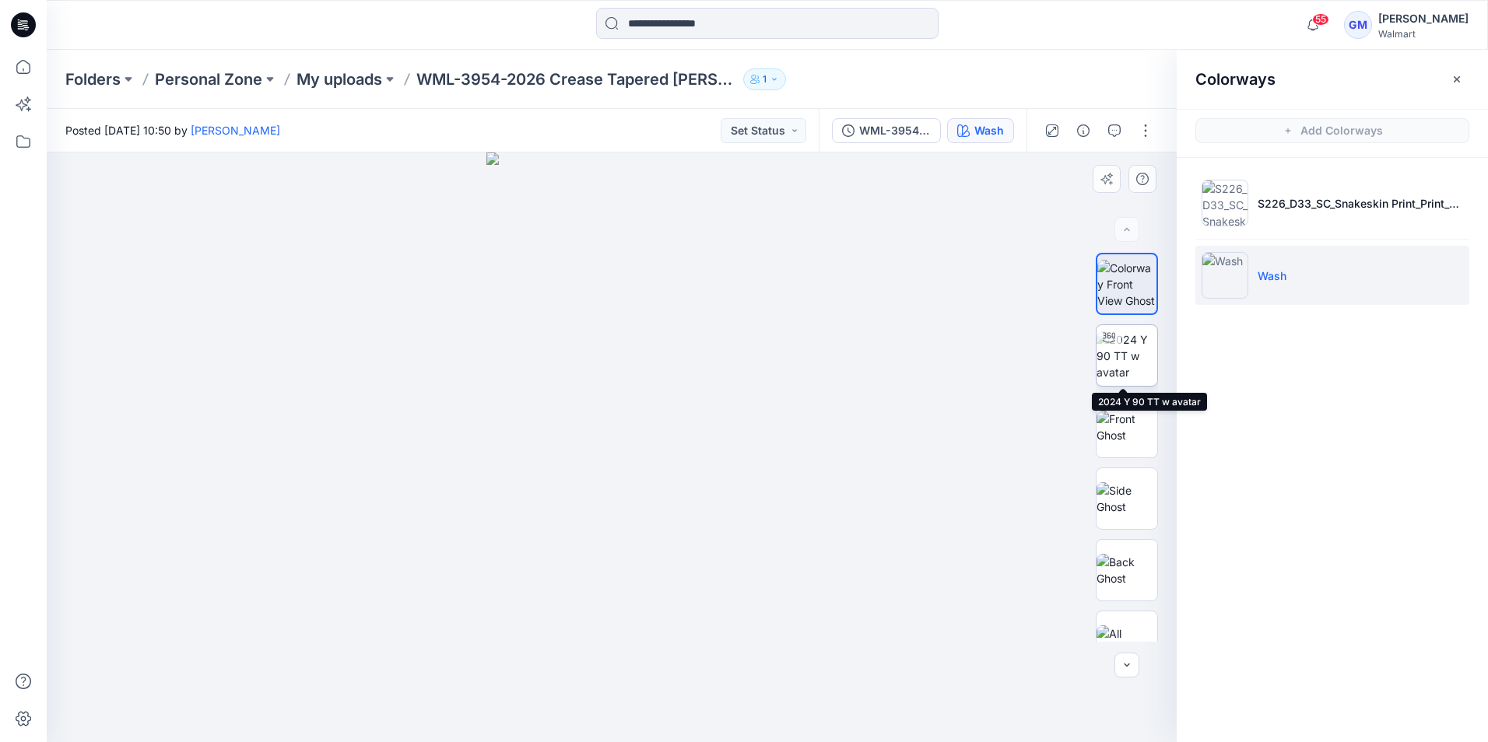
click at [1117, 356] on img at bounding box center [1126, 356] width 61 height 49
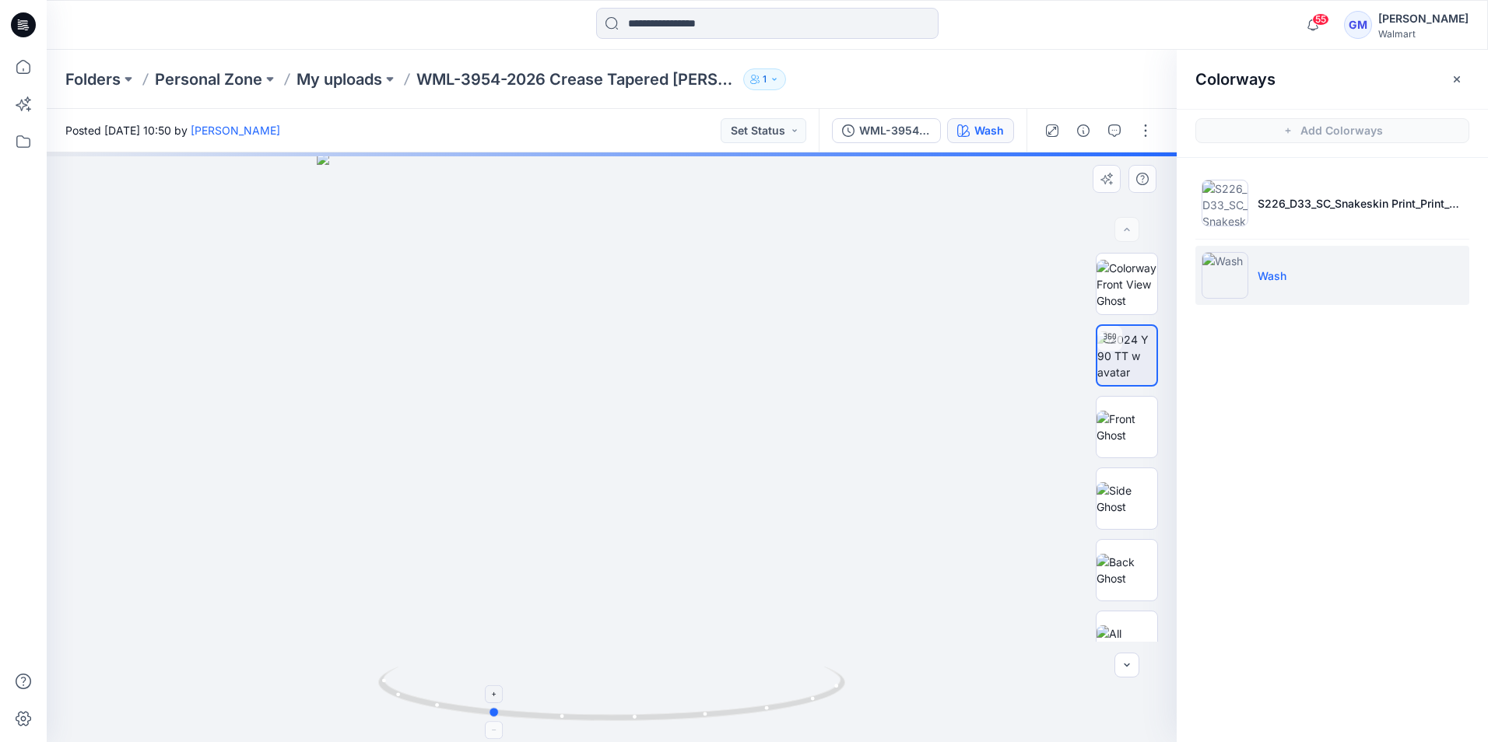
drag, startPoint x: 609, startPoint y: 717, endPoint x: 490, endPoint y: 683, distance: 123.1
click at [490, 683] on icon at bounding box center [613, 696] width 471 height 58
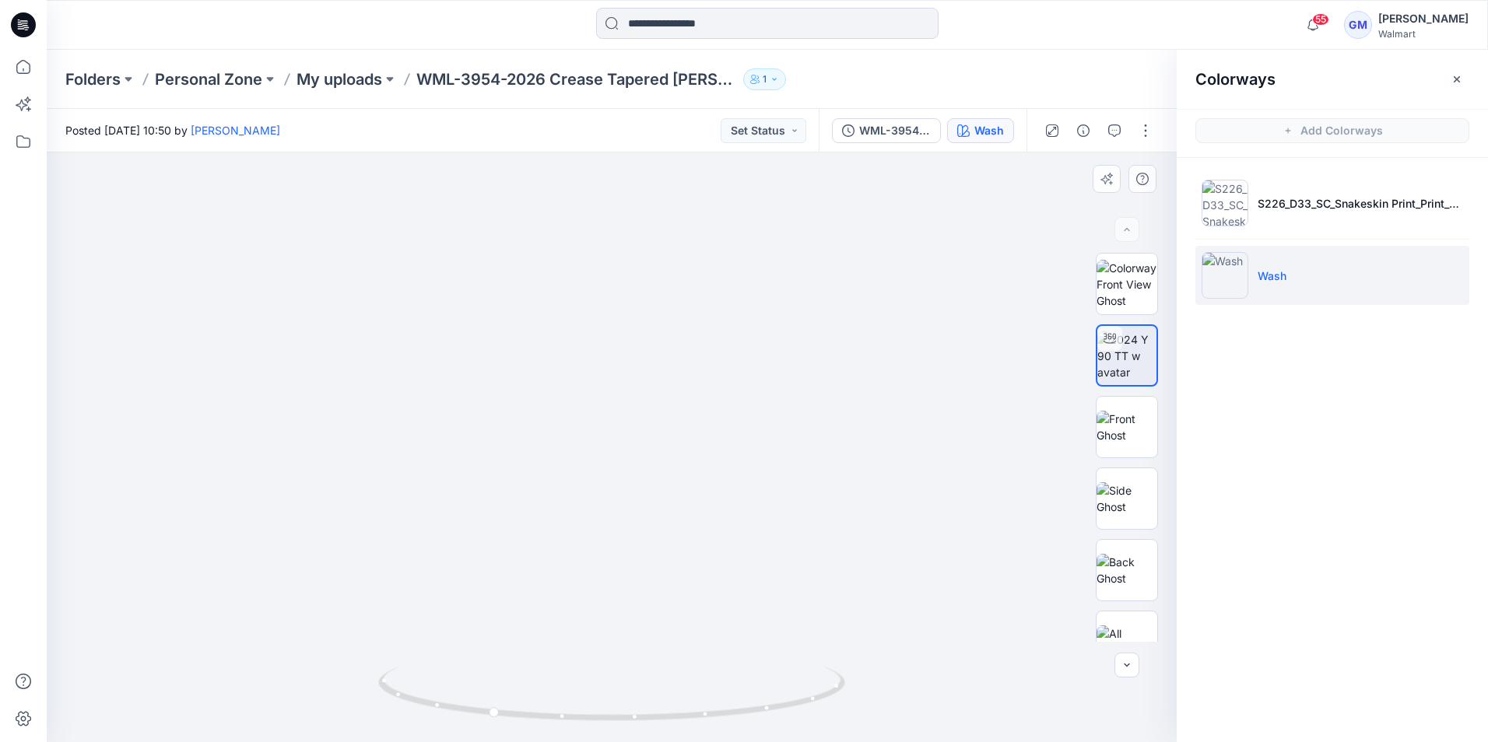
drag, startPoint x: 707, startPoint y: 595, endPoint x: 749, endPoint y: 392, distance: 207.4
click at [749, 392] on img at bounding box center [654, 79] width 1650 height 1325
drag, startPoint x: 707, startPoint y: 475, endPoint x: 715, endPoint y: 437, distance: 38.9
click at [715, 437] on img at bounding box center [673, 30] width 1650 height 1423
drag, startPoint x: 717, startPoint y: 570, endPoint x: 645, endPoint y: 429, distance: 159.0
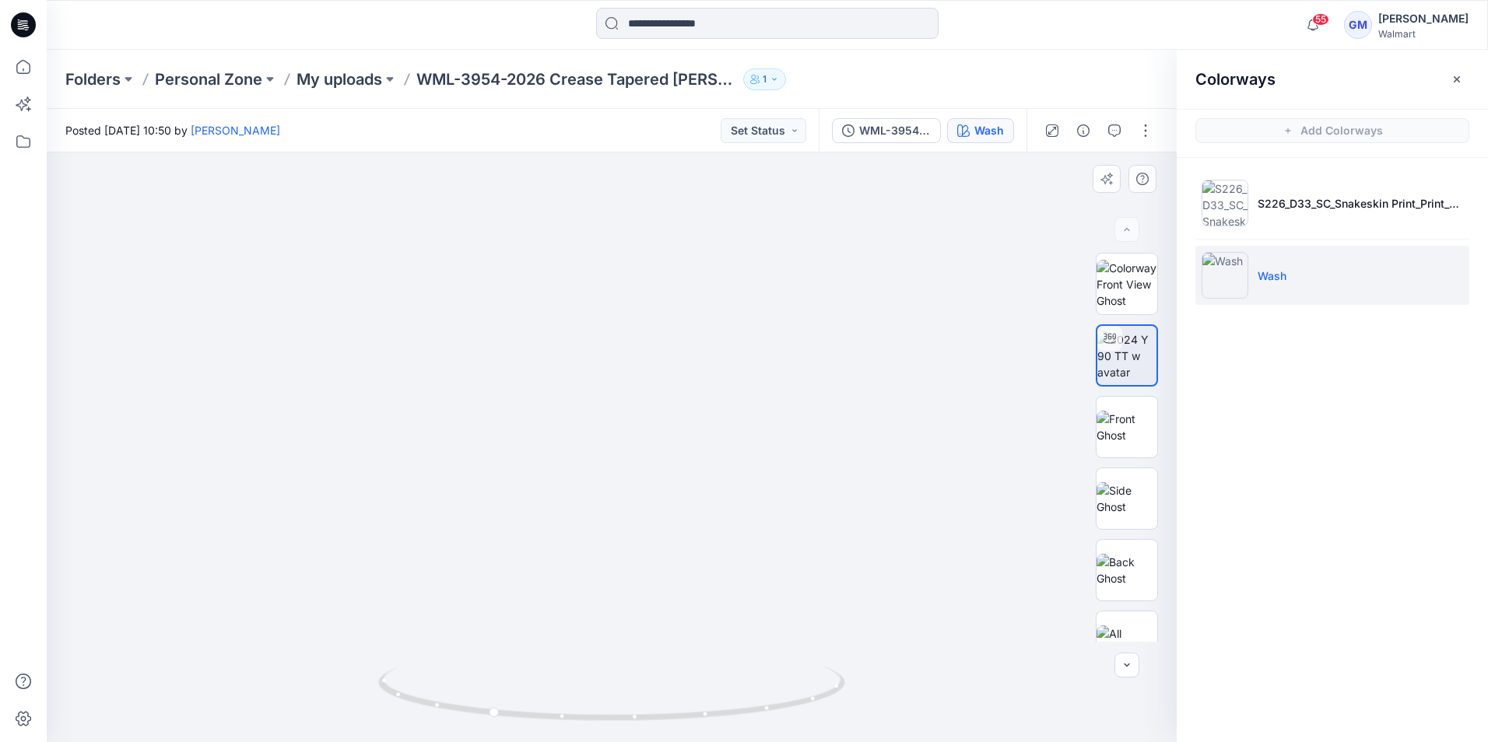
click at [725, 577] on img at bounding box center [682, 33] width 1650 height 1417
drag, startPoint x: 705, startPoint y: 618, endPoint x: 862, endPoint y: 643, distance: 159.2
click at [862, 643] on img at bounding box center [838, 46] width 1650 height 1392
drag, startPoint x: 858, startPoint y: 613, endPoint x: 715, endPoint y: 584, distance: 145.4
click at [711, 584] on img at bounding box center [694, 31] width 1650 height 1421
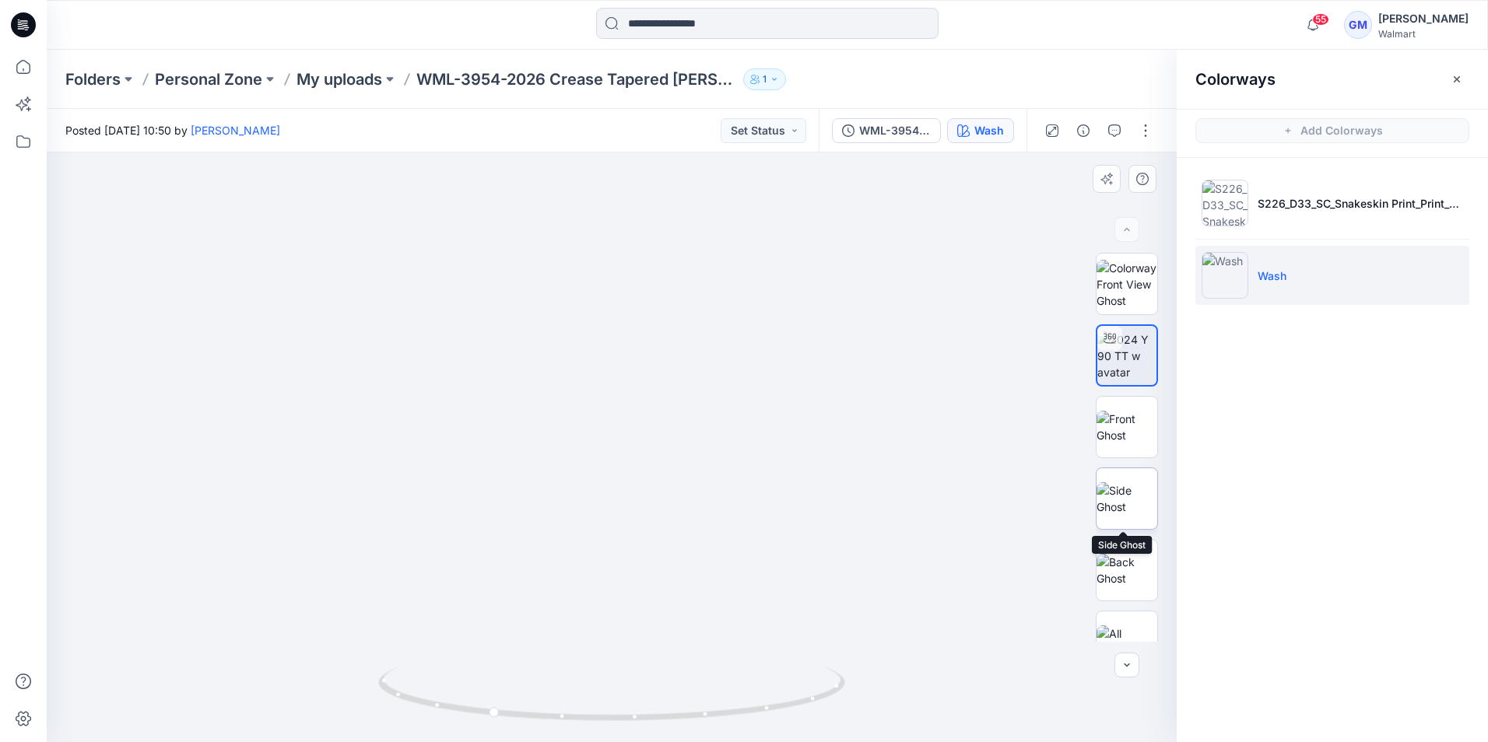
click at [1123, 502] on img at bounding box center [1126, 498] width 61 height 33
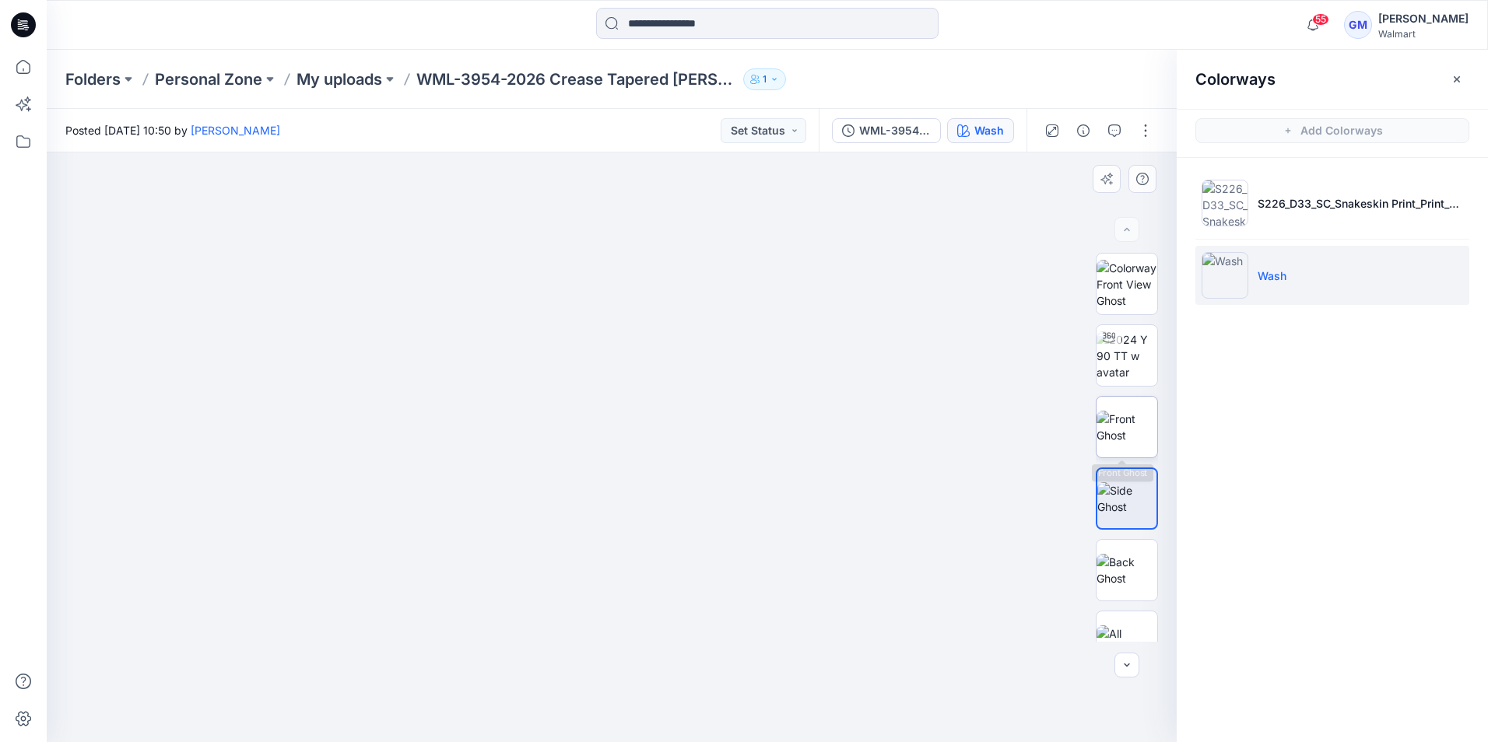
click at [1096, 411] on img at bounding box center [1126, 427] width 61 height 33
click at [1125, 567] on img at bounding box center [1126, 570] width 61 height 33
click at [1124, 424] on img at bounding box center [1126, 427] width 61 height 33
click at [1120, 496] on img at bounding box center [1126, 498] width 61 height 33
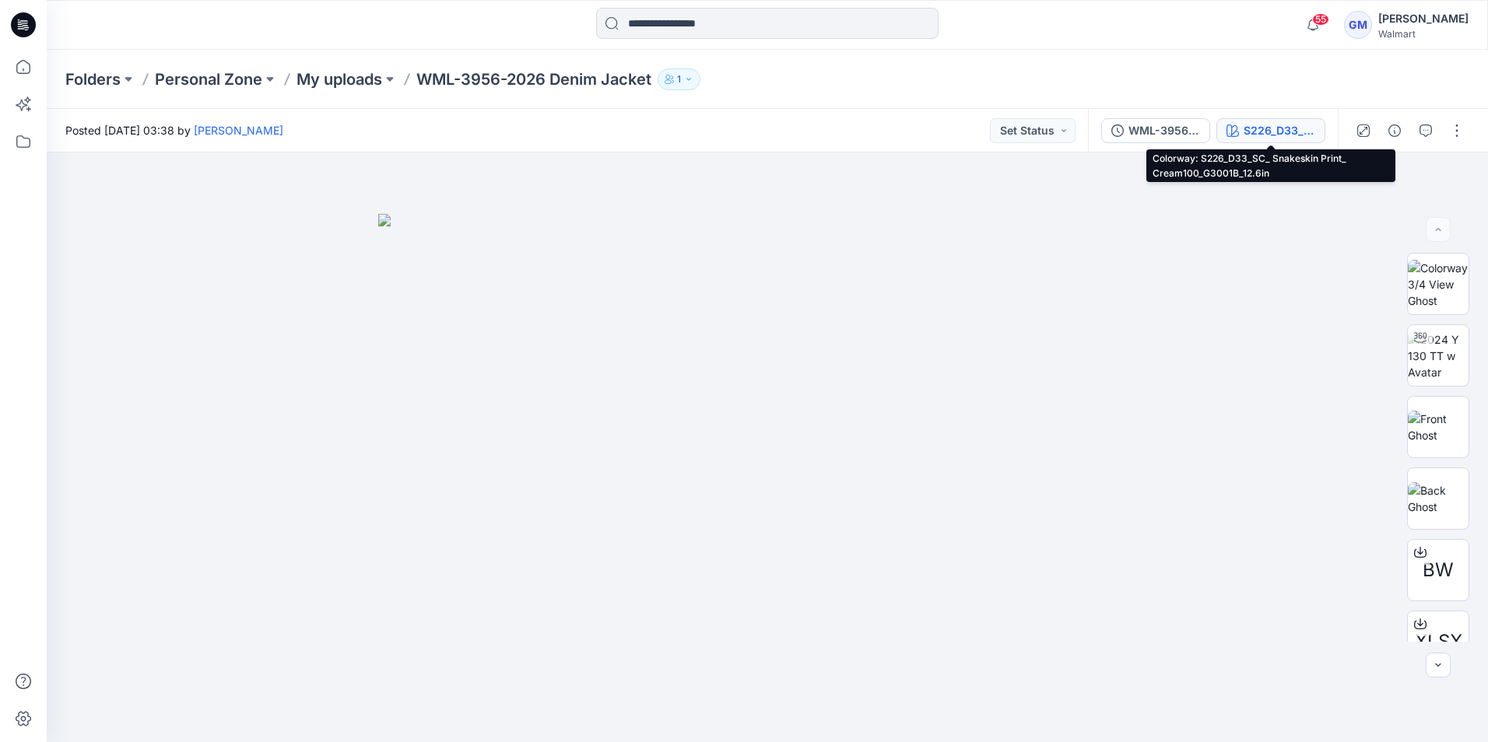
click at [1282, 126] on div "S226_D33_SC_ Snakeskin Print_ Cream100_G3001B_12.6in" at bounding box center [1280, 130] width 72 height 17
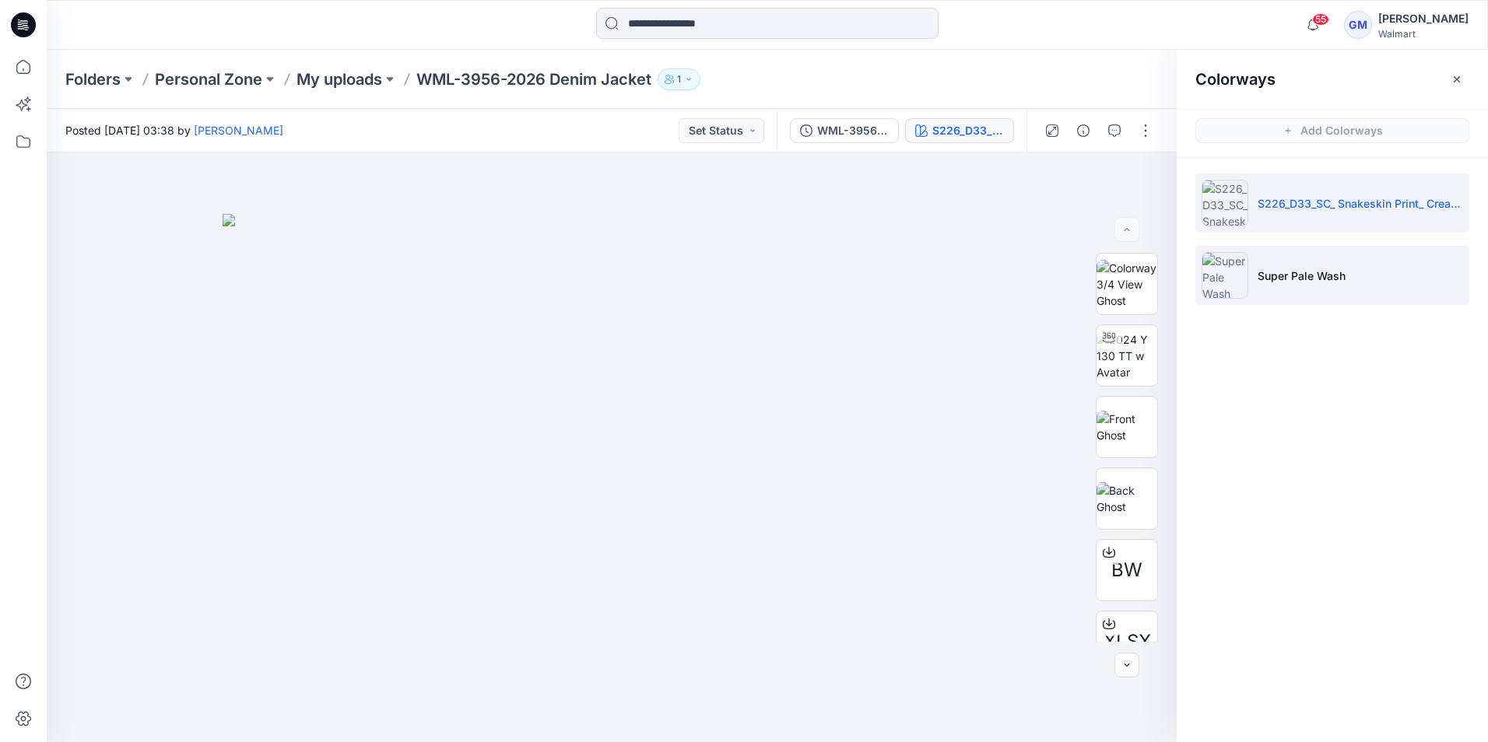
click at [1219, 277] on img at bounding box center [1224, 275] width 47 height 47
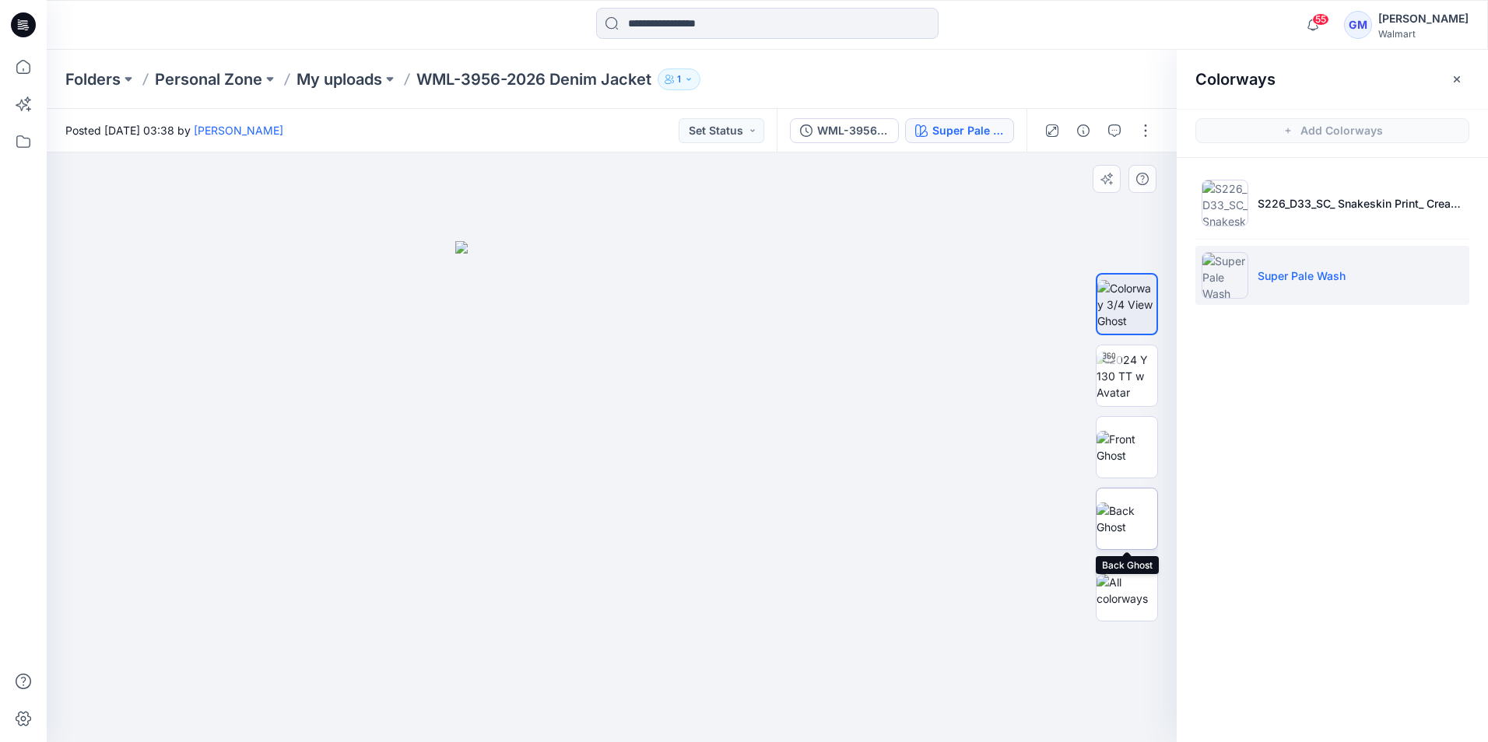
click at [1135, 517] on img at bounding box center [1126, 519] width 61 height 33
click at [1122, 307] on img at bounding box center [1126, 304] width 61 height 49
click at [1137, 457] on img at bounding box center [1126, 447] width 61 height 33
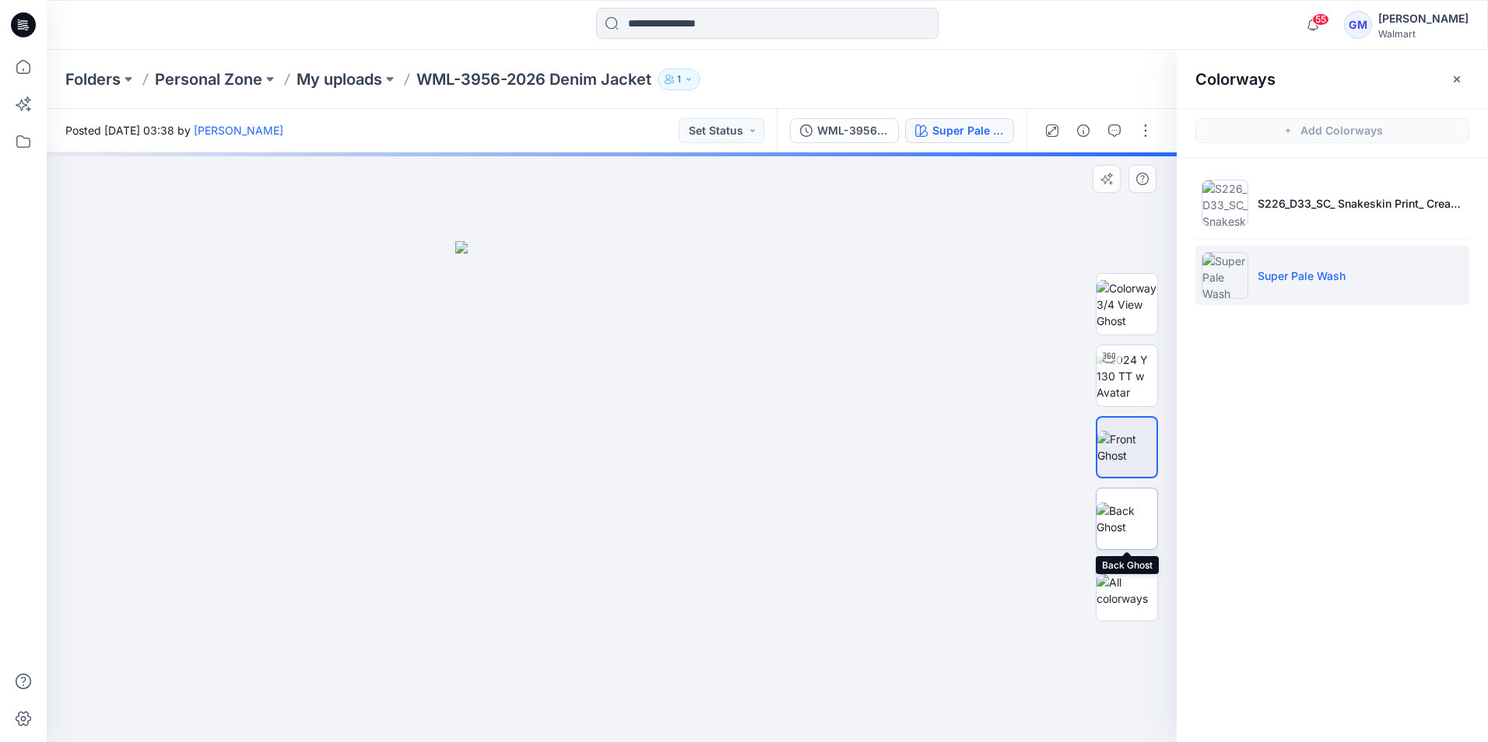
click at [1127, 535] on img at bounding box center [1126, 519] width 61 height 33
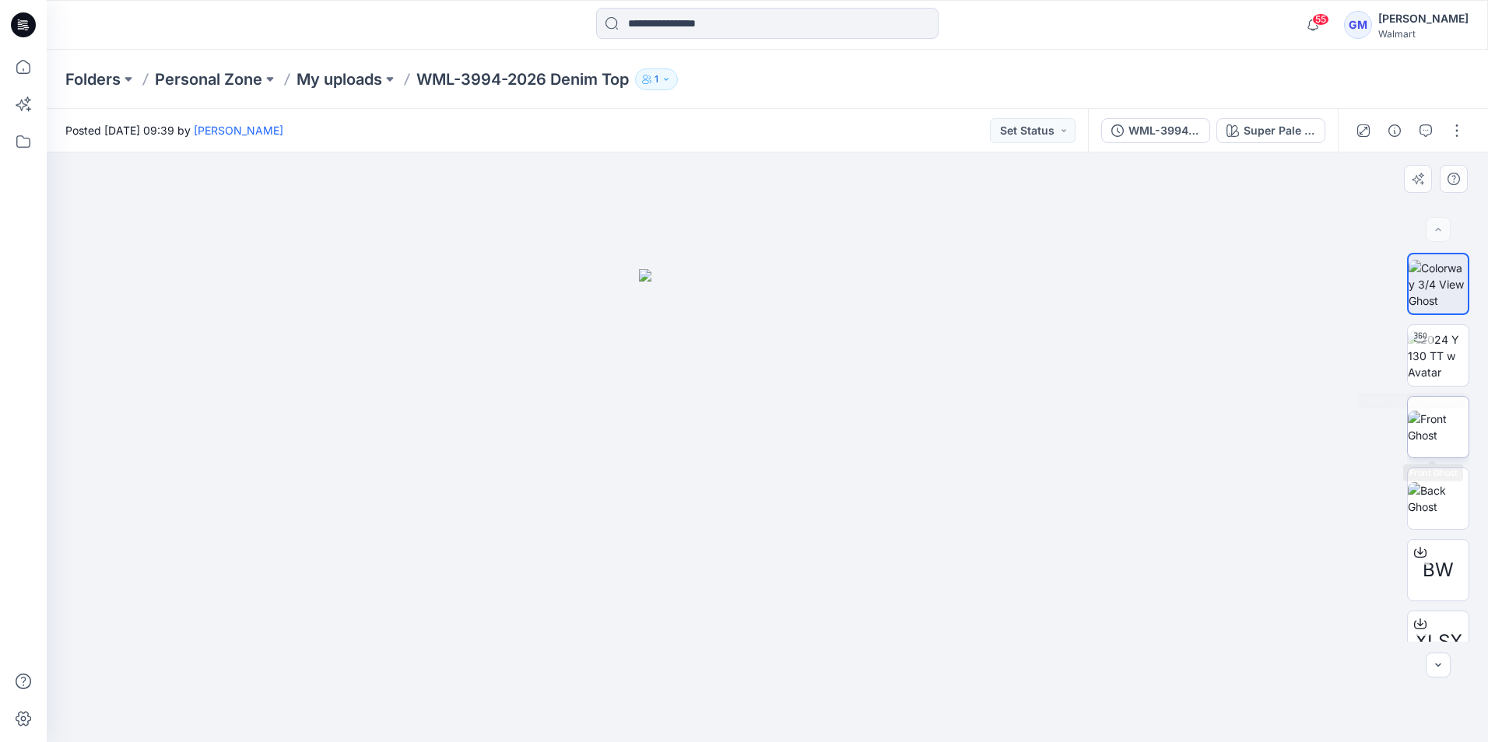
click at [1419, 415] on img at bounding box center [1438, 427] width 61 height 33
click at [1437, 506] on img at bounding box center [1438, 498] width 61 height 33
click at [1420, 515] on img at bounding box center [1438, 498] width 61 height 33
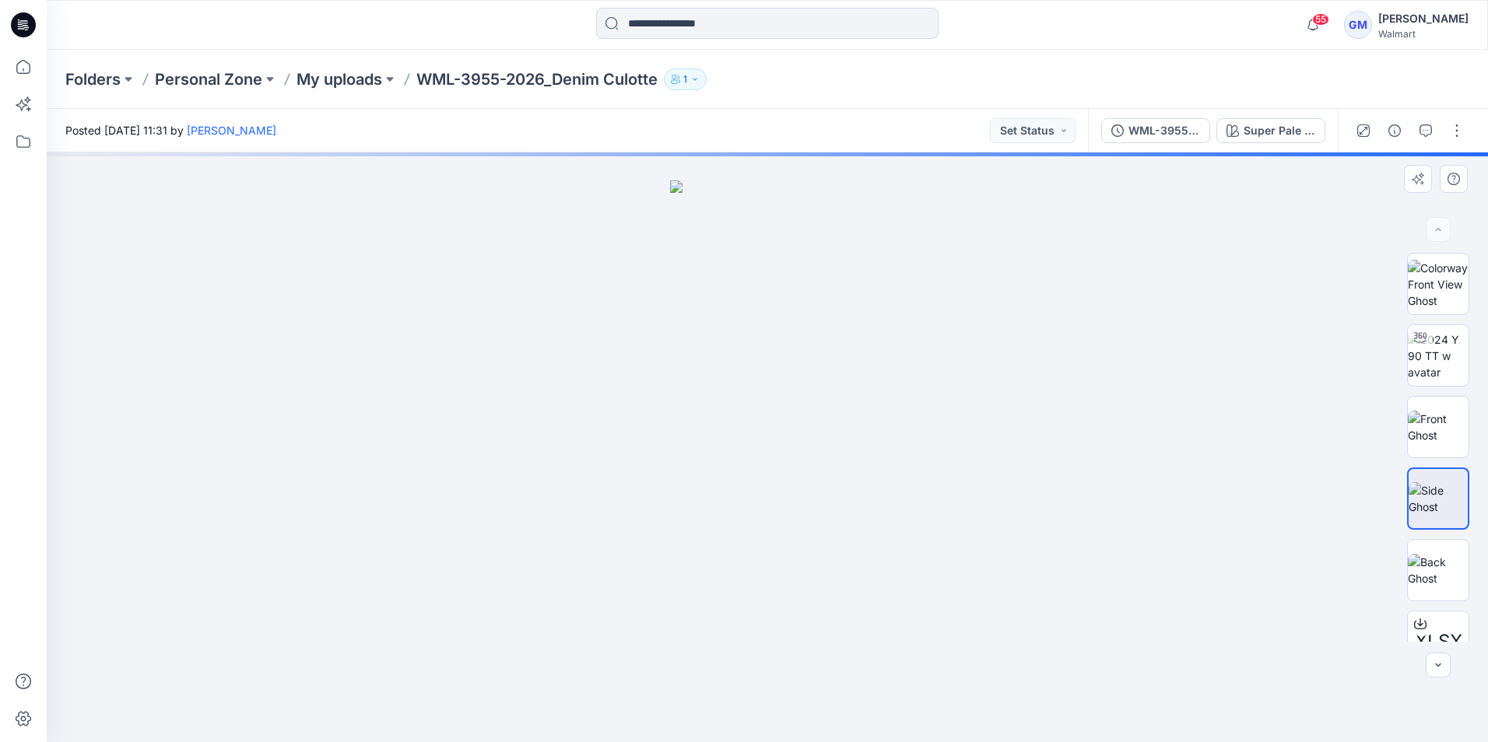
click at [1437, 496] on img at bounding box center [1437, 498] width 59 height 33
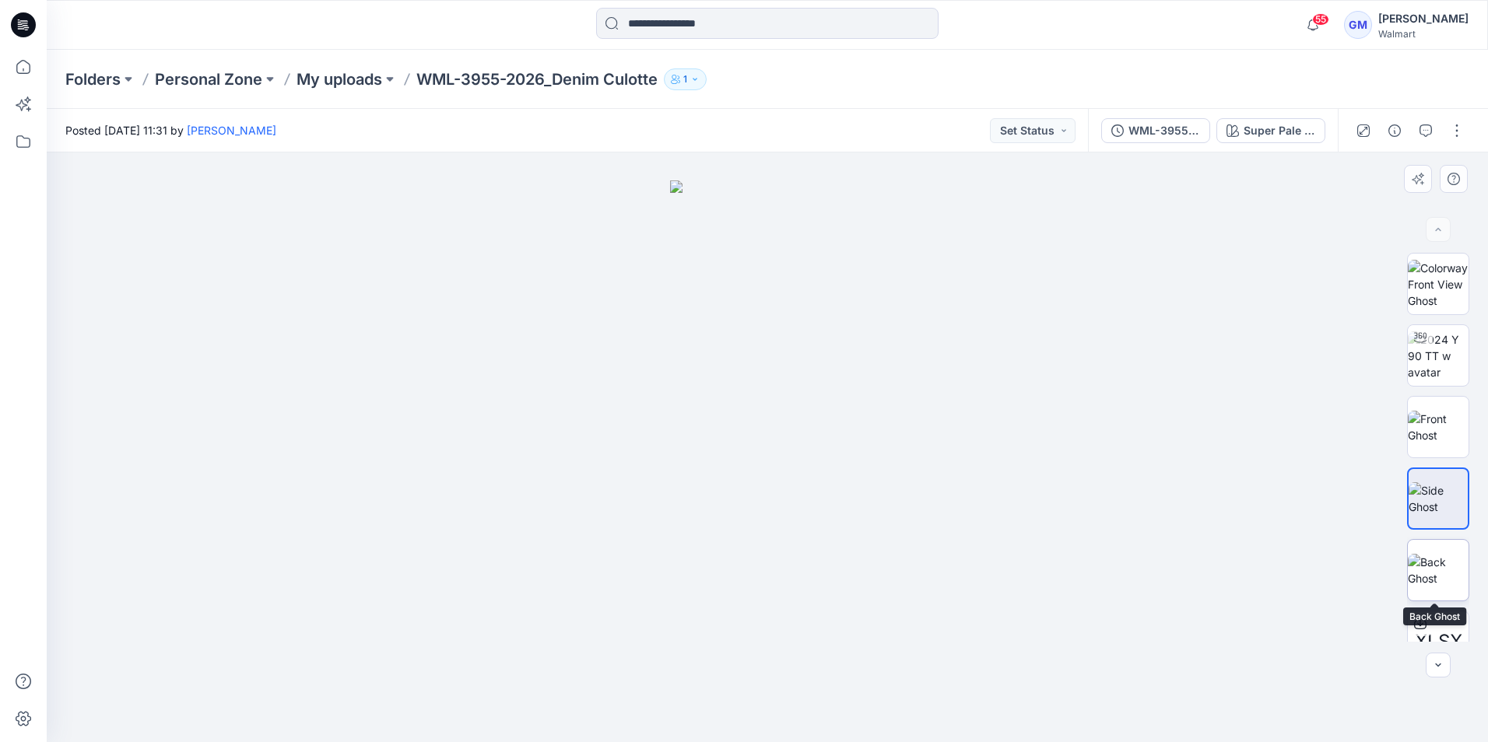
click at [1452, 578] on img at bounding box center [1438, 570] width 61 height 33
